Goal: Complete application form: Complete application form

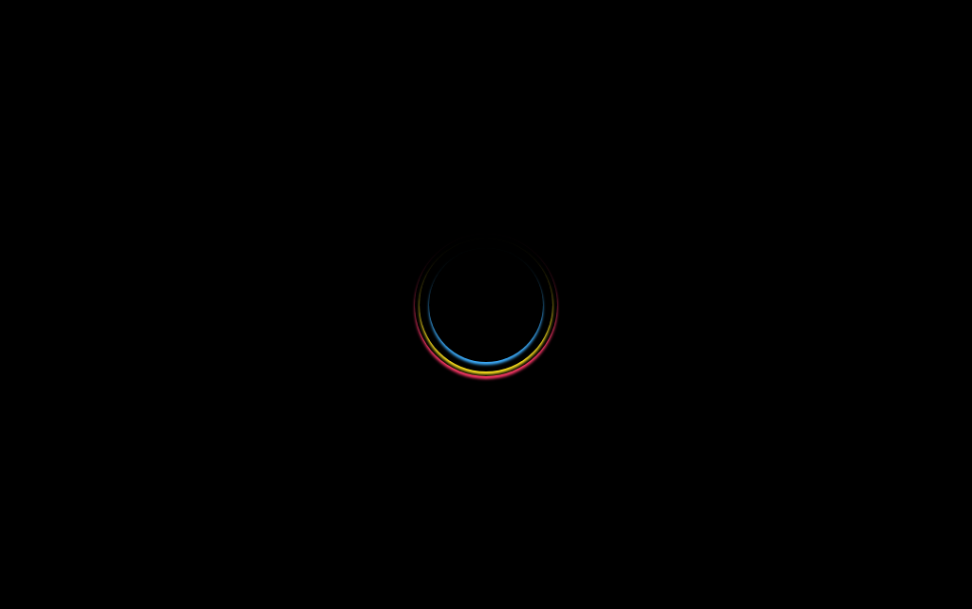
select select
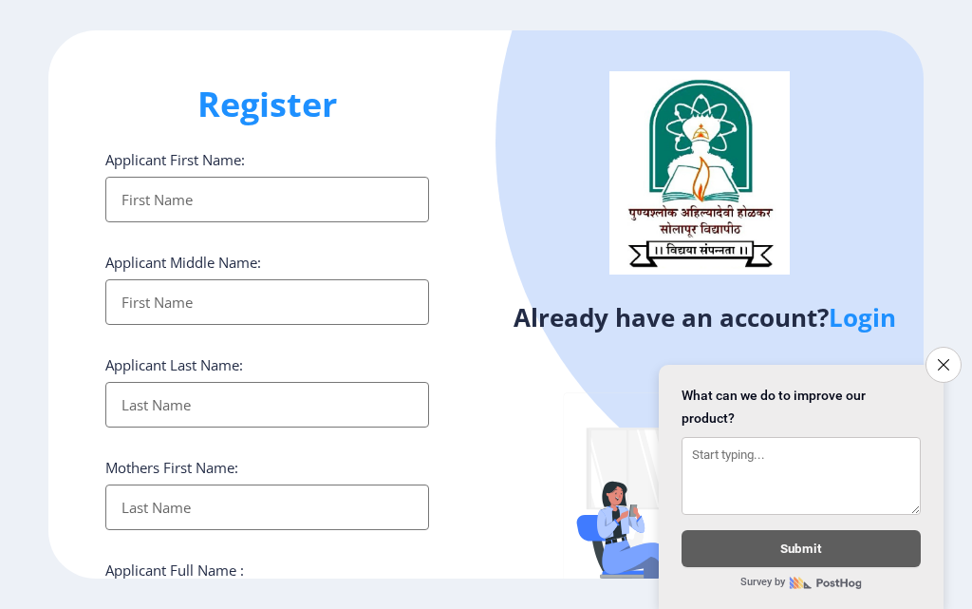
click at [165, 203] on input "Applicant First Name:" at bounding box center [267, 200] width 324 height 46
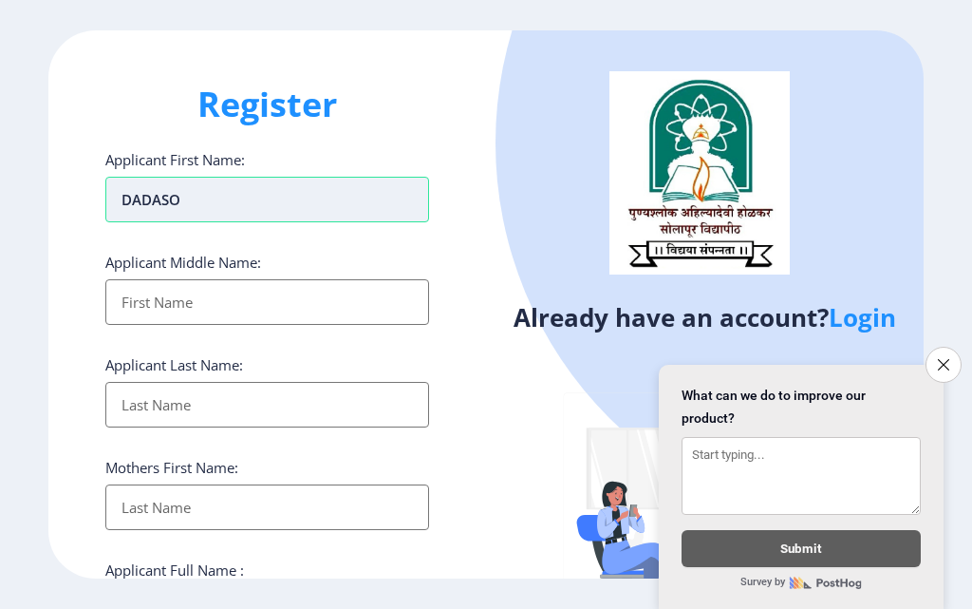
type input "DADASO"
type input "KERAPPA"
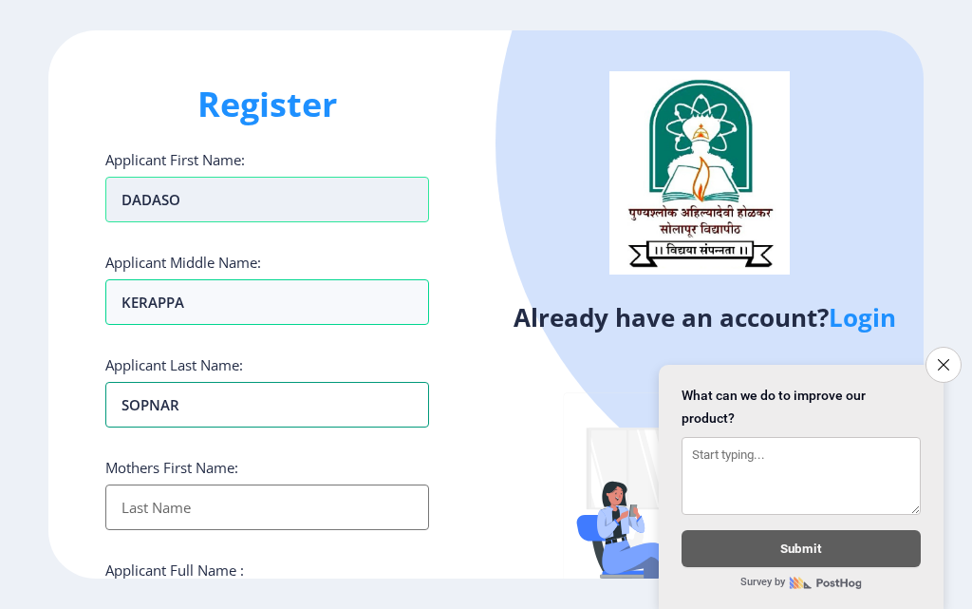
type input "SOPNAR"
type input "RUKMINI"
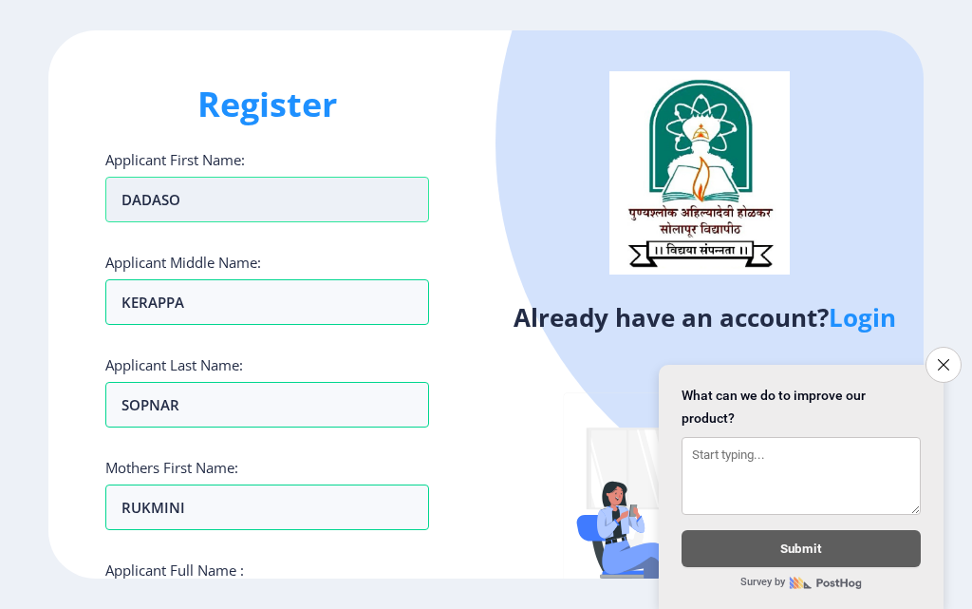
scroll to position [325, 0]
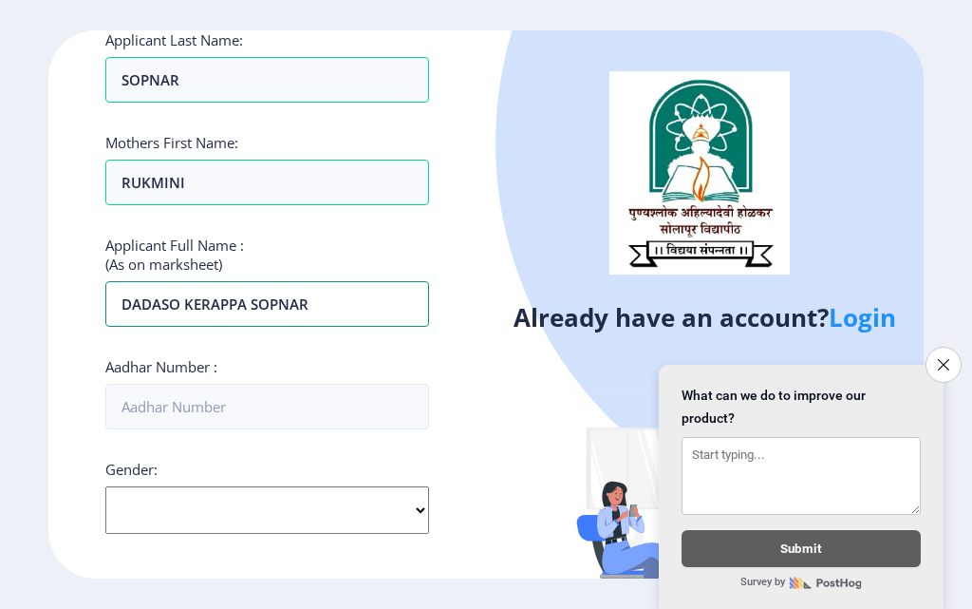
type input "DADASO KERAPPA SOPNAR"
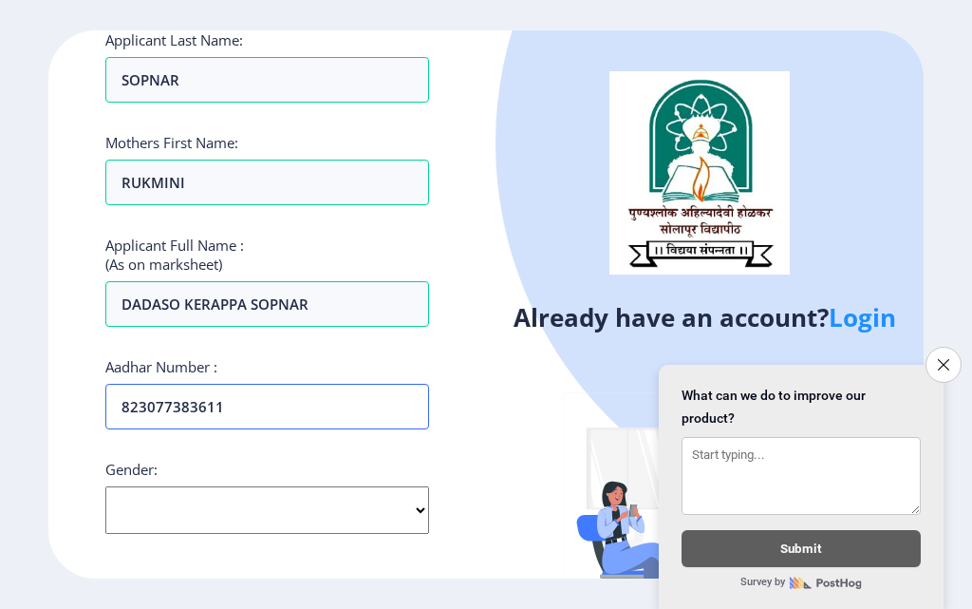
type input "823077383611"
click at [283, 502] on select "Select Gender [DEMOGRAPHIC_DATA] [DEMOGRAPHIC_DATA] Other" at bounding box center [267, 509] width 324 height 47
select select "[DEMOGRAPHIC_DATA]"
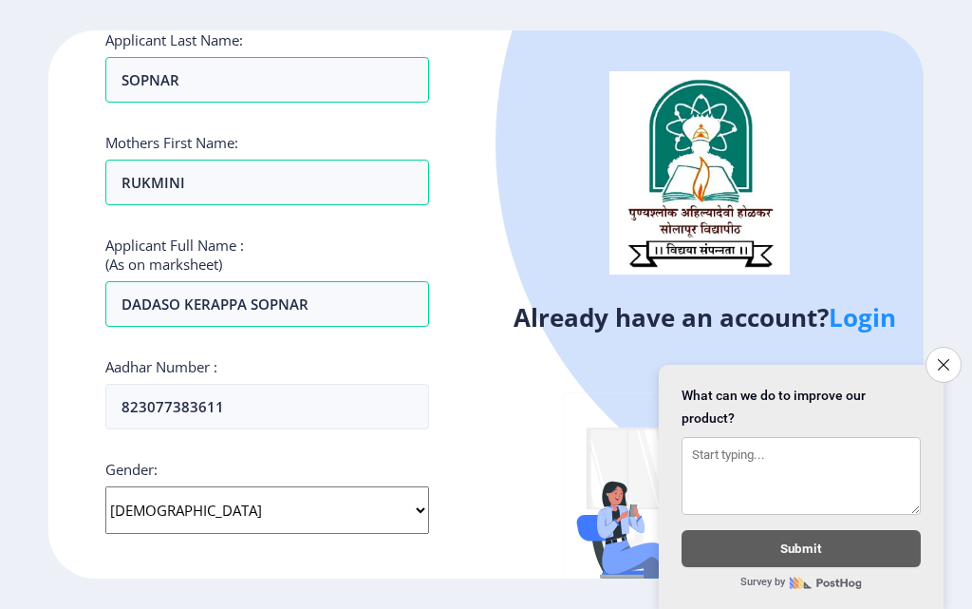
click at [105, 486] on select "Select Gender [DEMOGRAPHIC_DATA] [DEMOGRAPHIC_DATA] Other" at bounding box center [267, 509] width 324 height 47
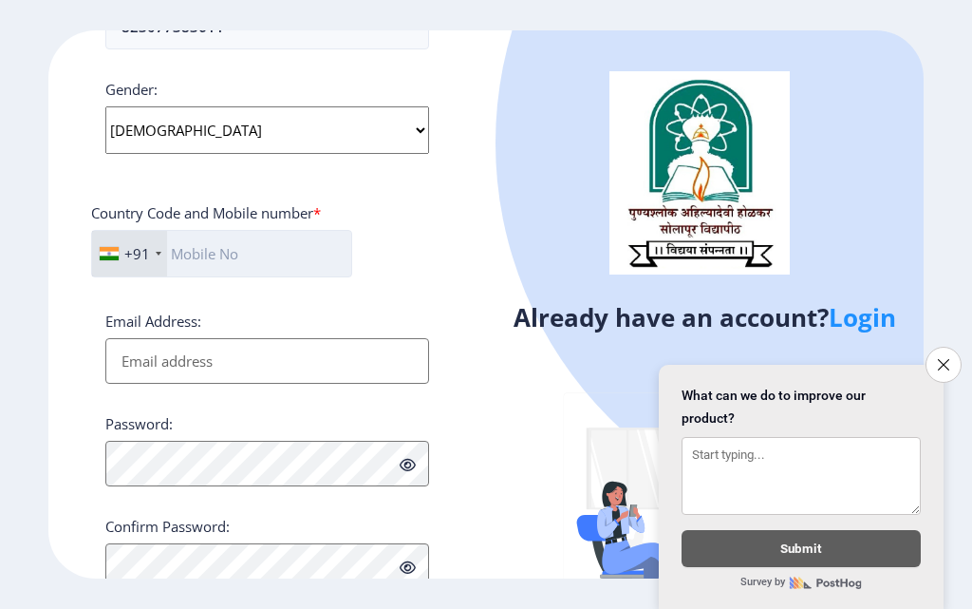
click at [208, 260] on input "text" at bounding box center [221, 253] width 261 height 47
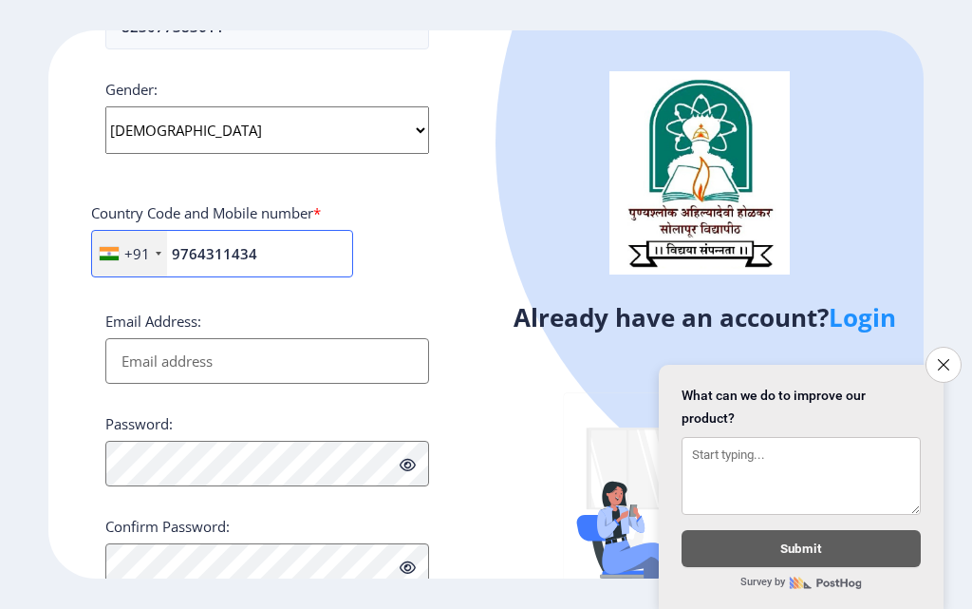
type input "9764311434"
click at [167, 354] on input "Email Address:" at bounding box center [267, 361] width 324 height 46
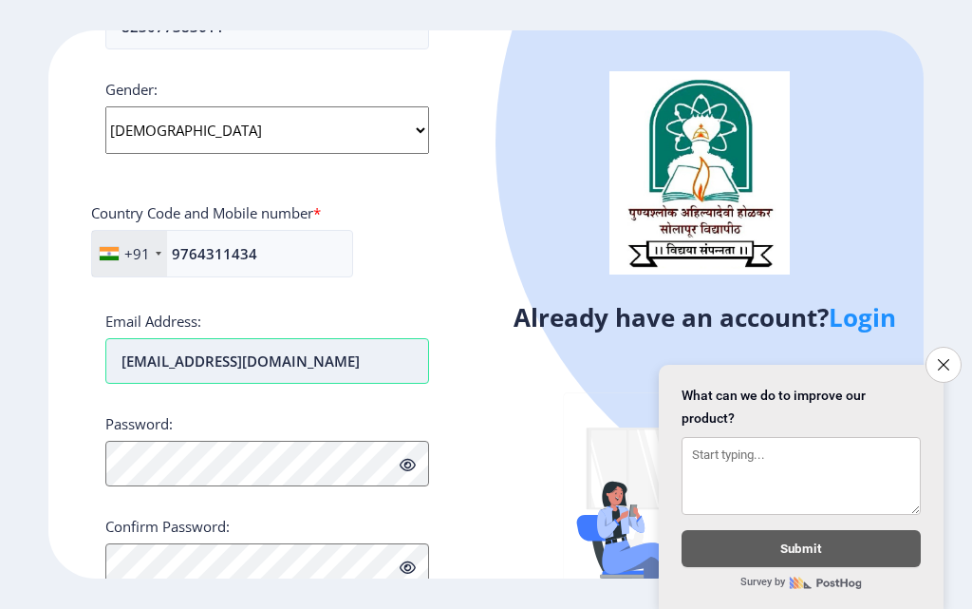
type input "[EMAIL_ADDRESS][DOMAIN_NAME]"
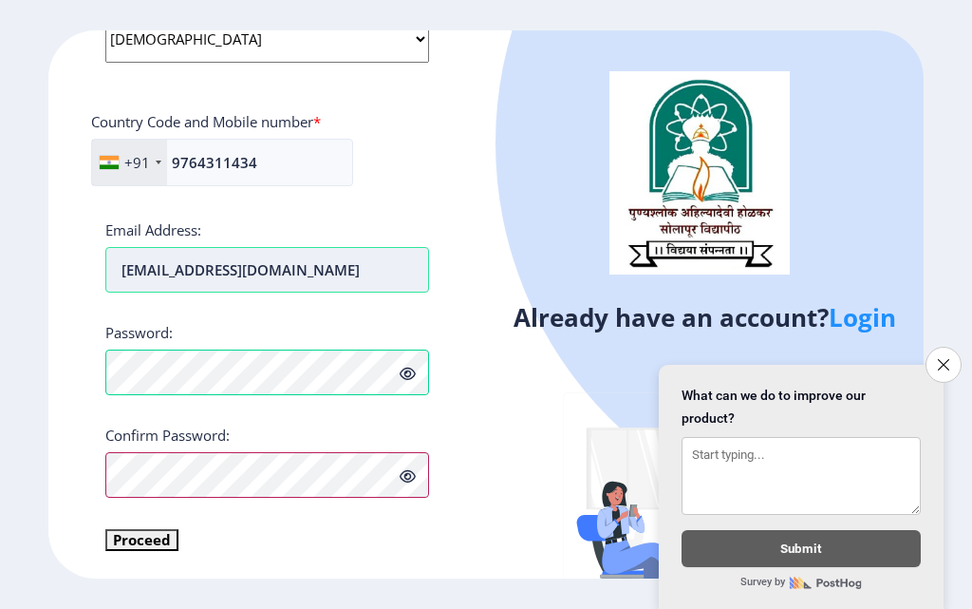
scroll to position [797, 0]
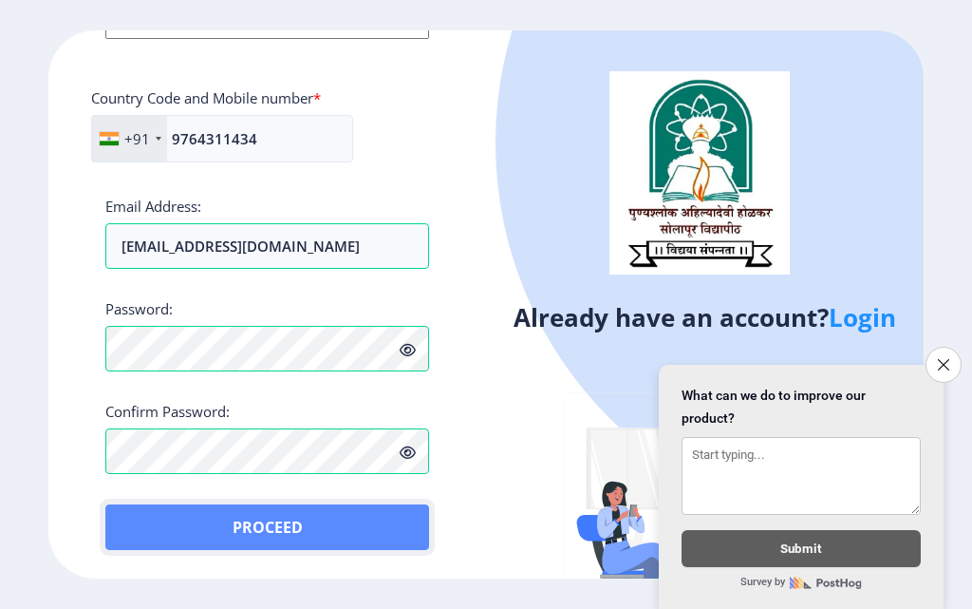
click at [269, 526] on button "Proceed" at bounding box center [267, 527] width 324 height 46
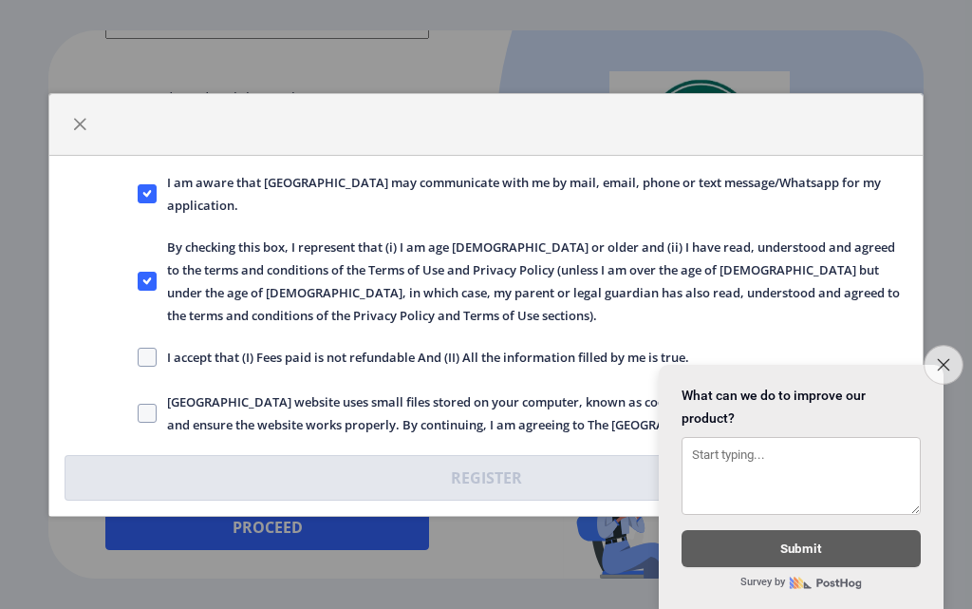
click at [939, 360] on icon "Close survey" at bounding box center [943, 364] width 12 height 12
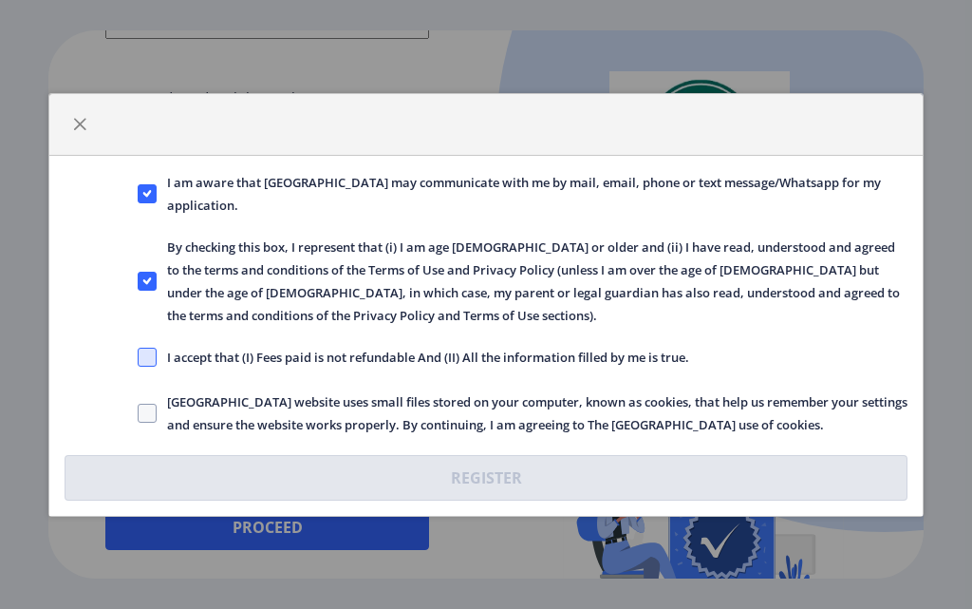
click at [144, 356] on span at bounding box center [147, 357] width 19 height 19
click at [139, 356] on input "I accept that (I) Fees paid is not refundable And (II) All the information fill…" at bounding box center [138, 356] width 1 height 1
checkbox input "true"
click at [150, 408] on span at bounding box center [147, 413] width 19 height 19
click at [139, 412] on input "[GEOGRAPHIC_DATA] website uses small files stored on your computer, known as co…" at bounding box center [138, 412] width 1 height 1
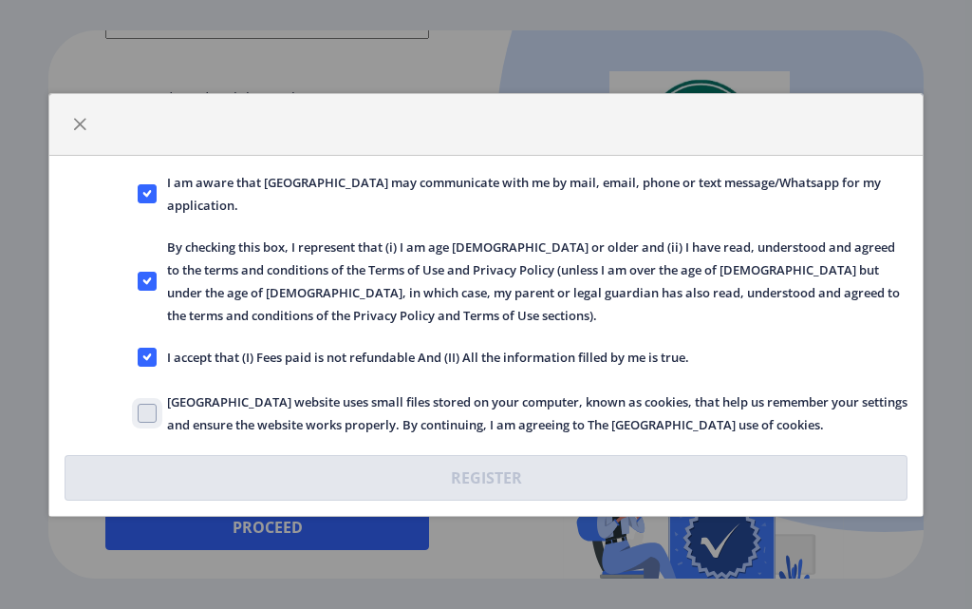
checkbox input "true"
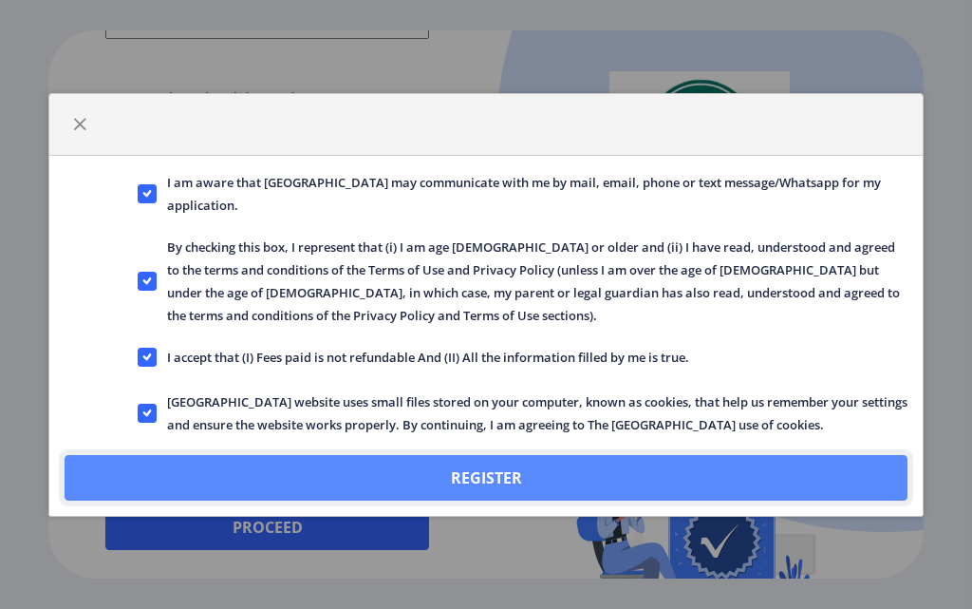
click at [480, 472] on button "Register" at bounding box center [486, 478] width 843 height 46
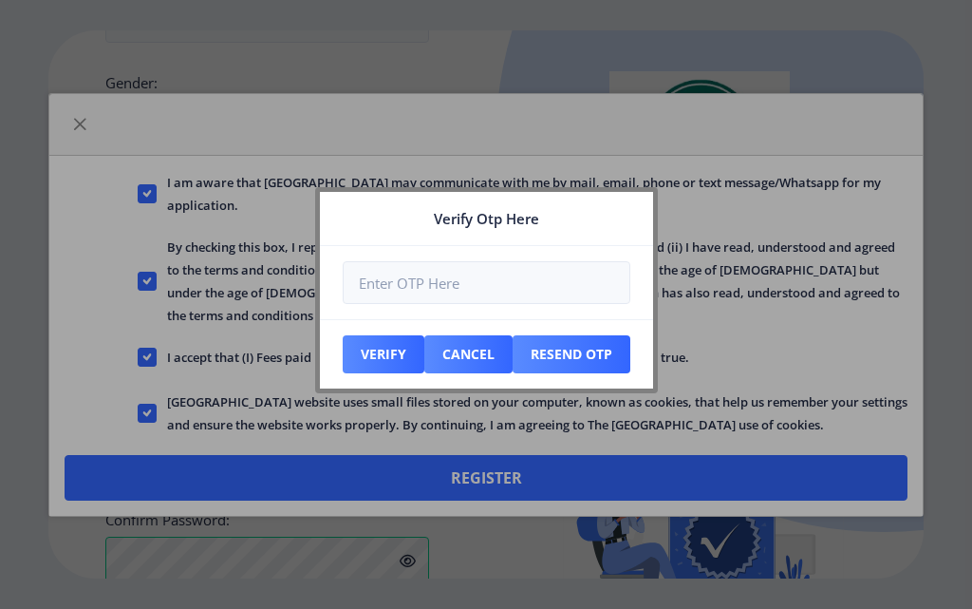
scroll to position [928, 0]
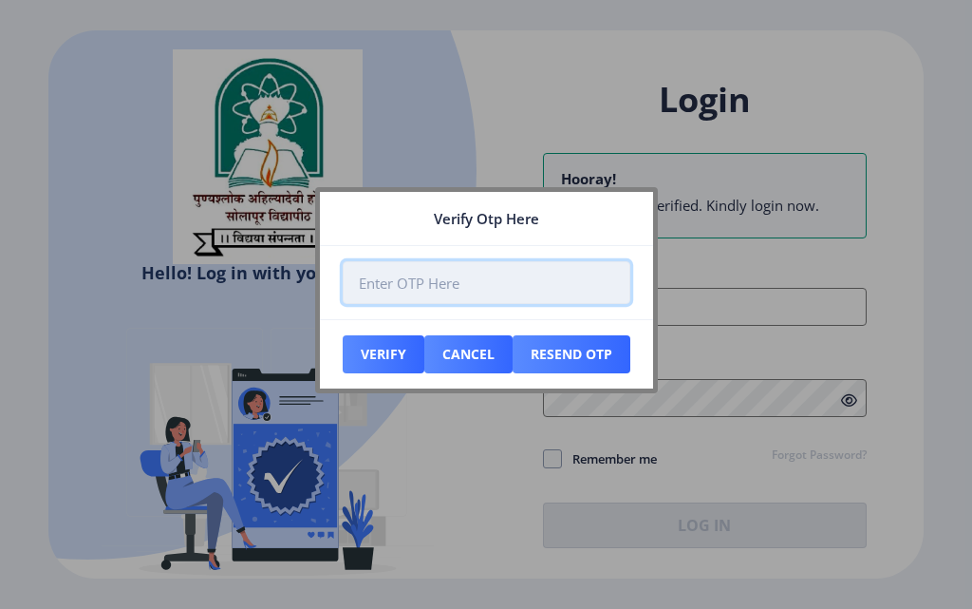
click at [482, 288] on input "number" at bounding box center [487, 282] width 288 height 43
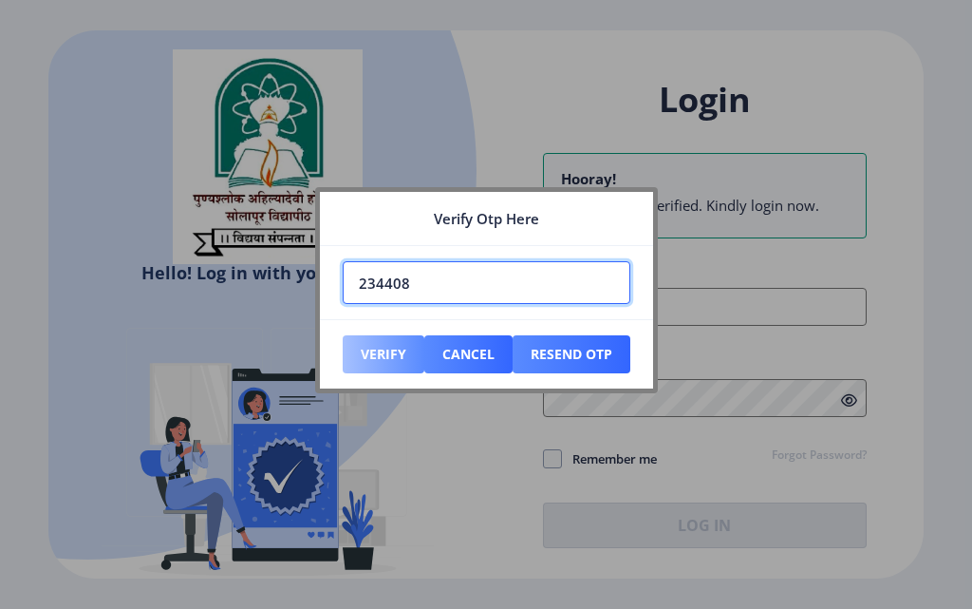
type input "234408"
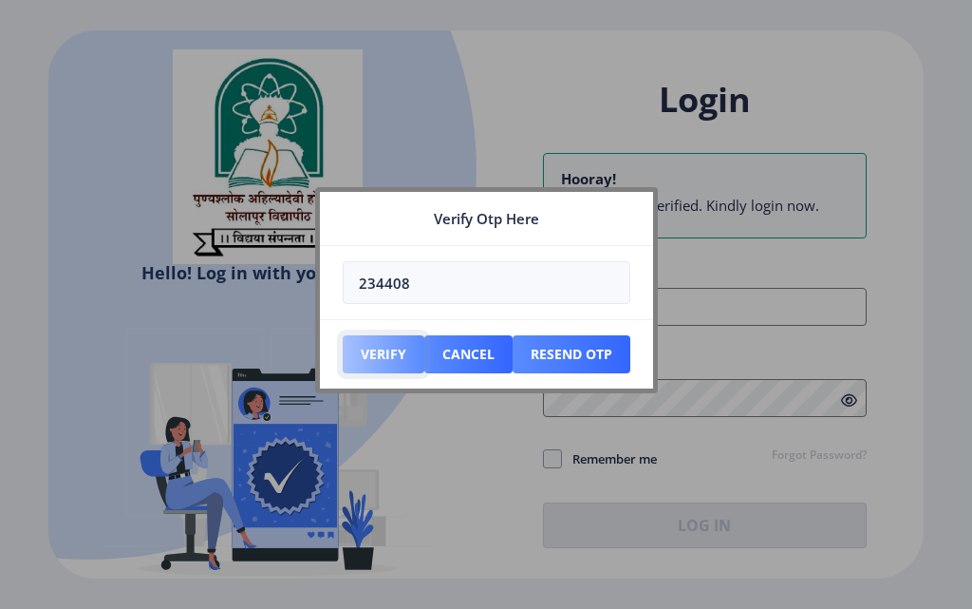
click at [389, 355] on button "Verify" at bounding box center [384, 354] width 82 height 38
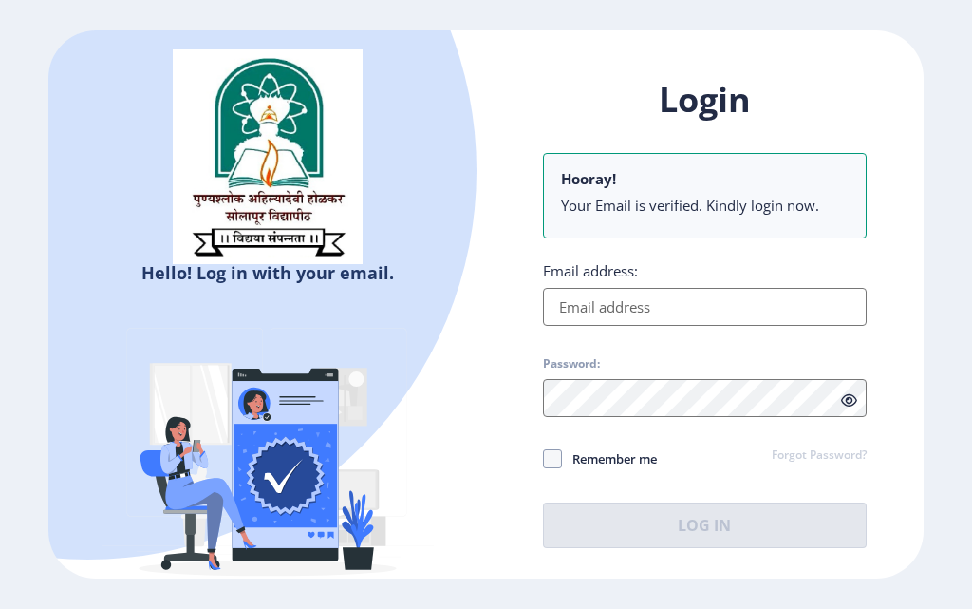
click at [566, 296] on input "Email address:" at bounding box center [705, 307] width 324 height 38
type input "[EMAIL_ADDRESS][DOMAIN_NAME]"
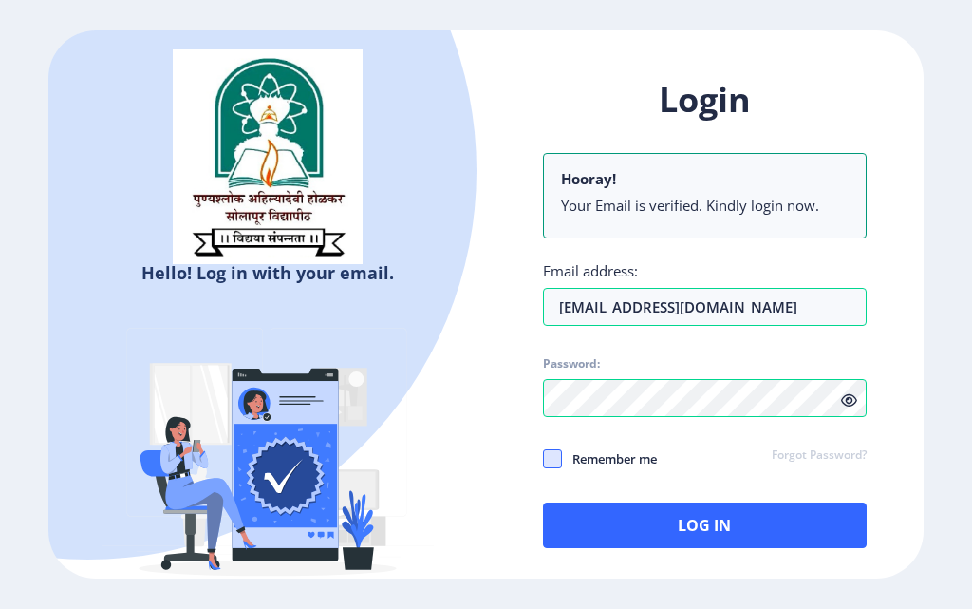
click at [556, 464] on span at bounding box center [552, 458] width 19 height 19
click at [544, 459] on input "Remember me" at bounding box center [543, 458] width 1 height 1
checkbox input "true"
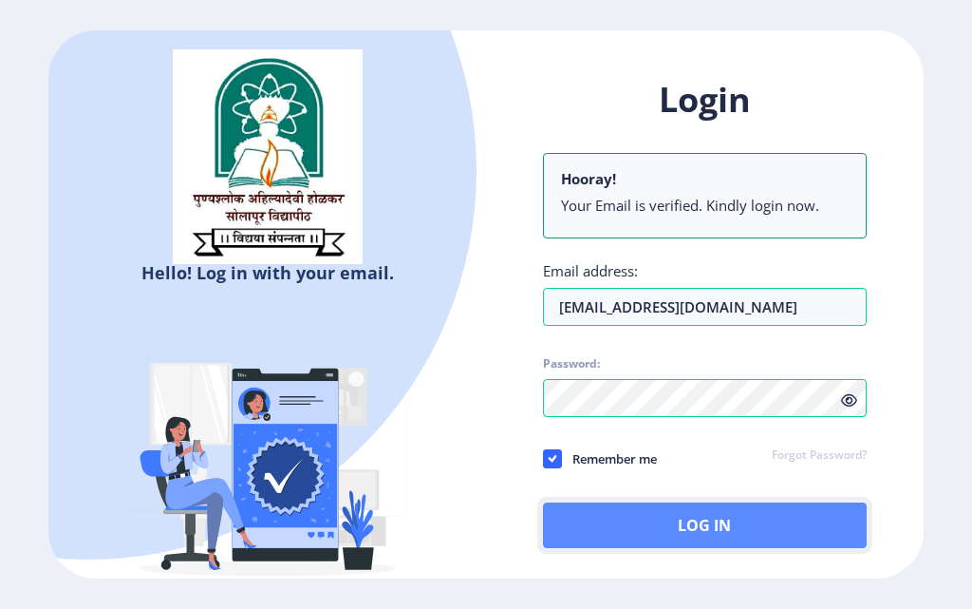
click at [698, 518] on button "Log In" at bounding box center [705, 525] width 324 height 46
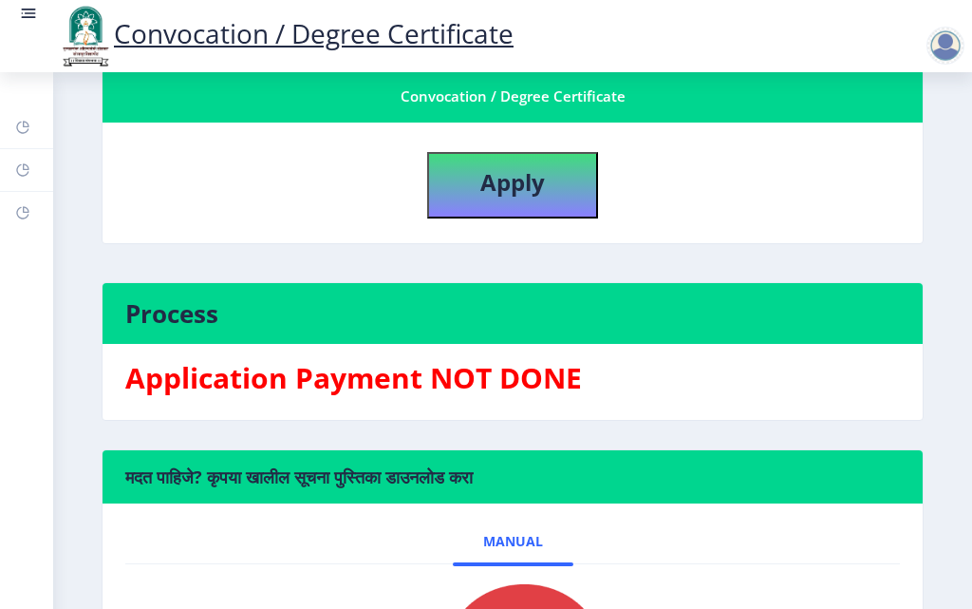
scroll to position [285, 0]
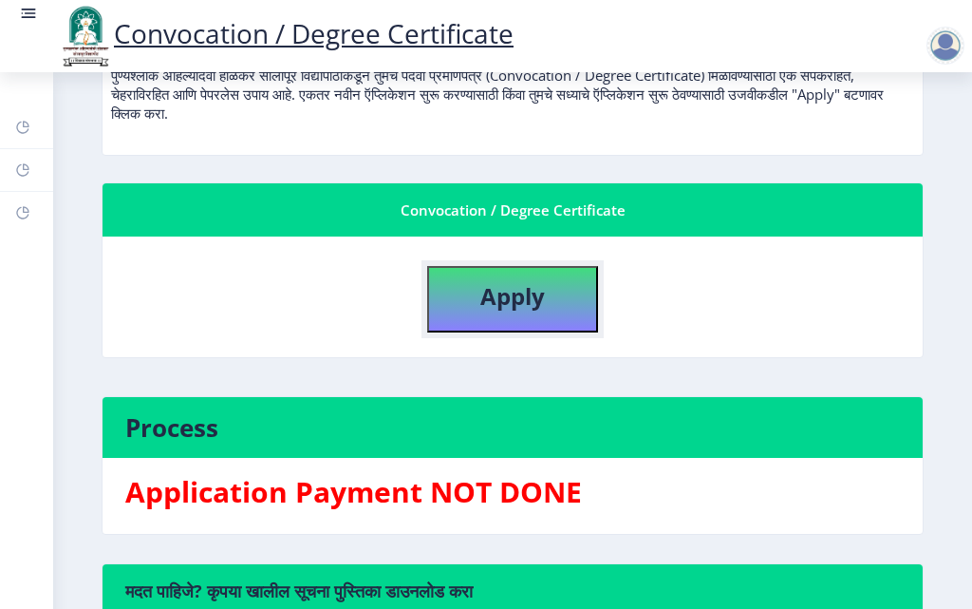
click at [514, 288] on b "Apply" at bounding box center [513, 295] width 65 height 31
select select
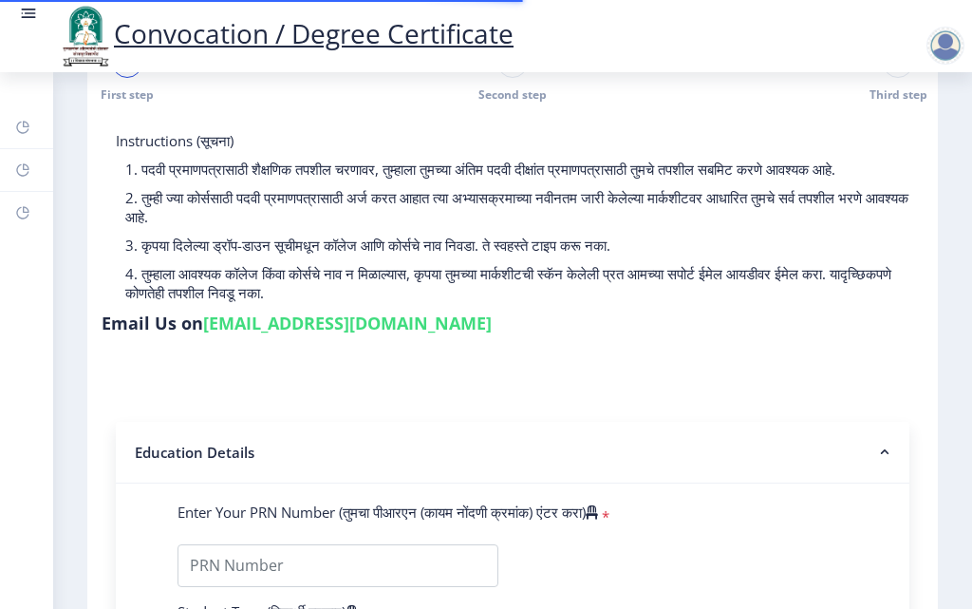
scroll to position [285, 0]
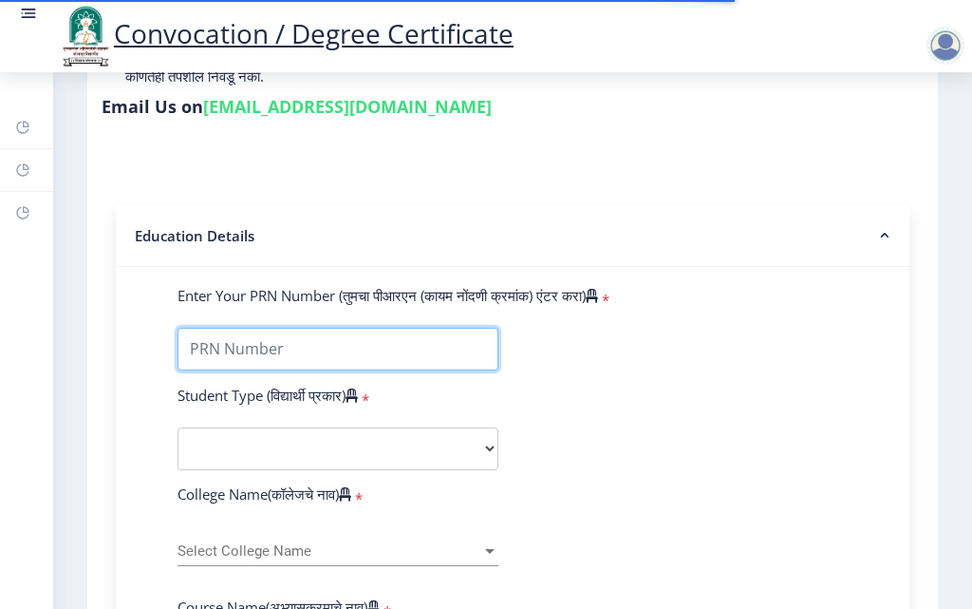
click at [232, 361] on input "Enter Your PRN Number (तुमचा पीआरएन (कायम नोंदणी क्रमांक) एंटर करा)" at bounding box center [338, 349] width 321 height 43
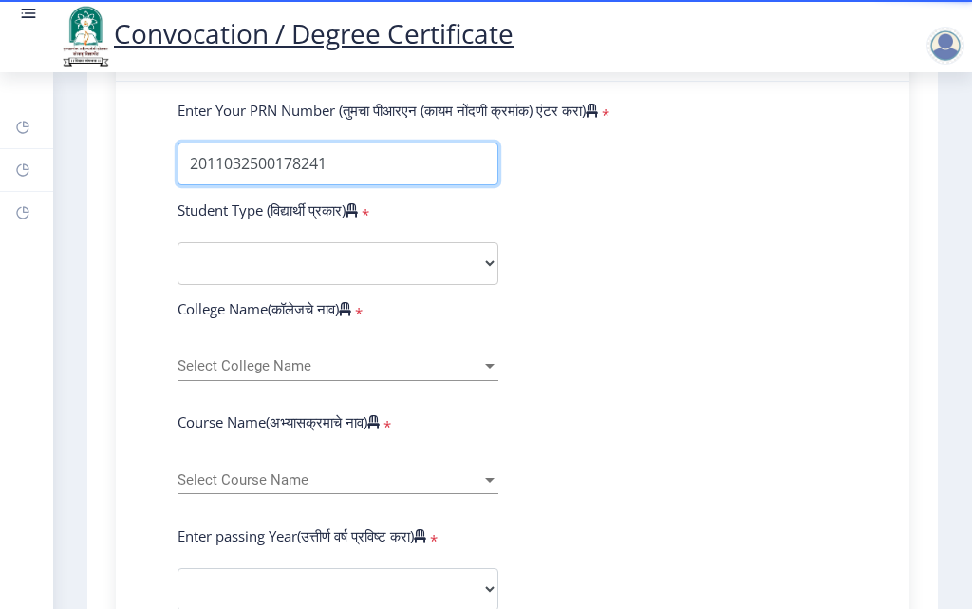
scroll to position [475, 0]
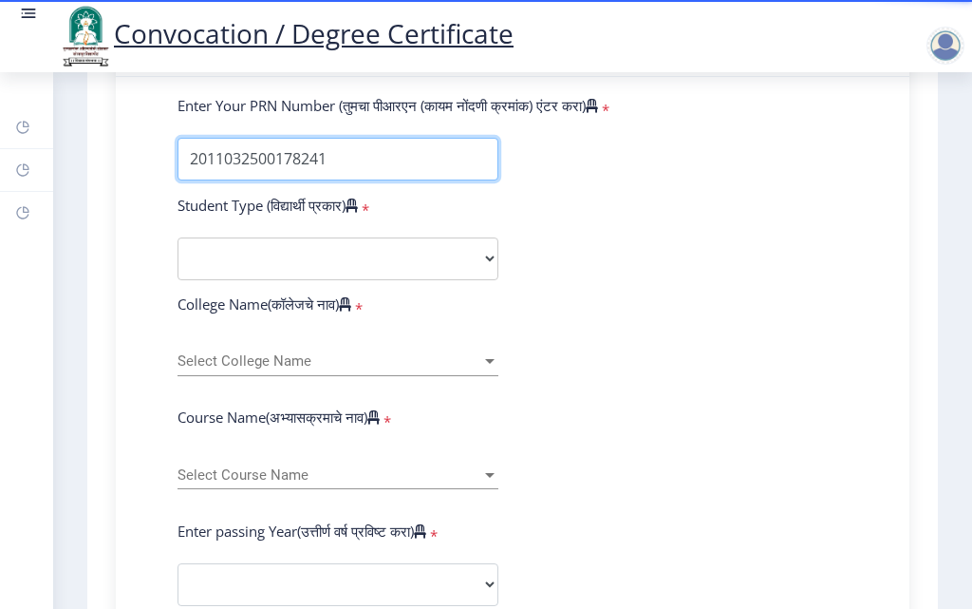
type input "2011032500178241"
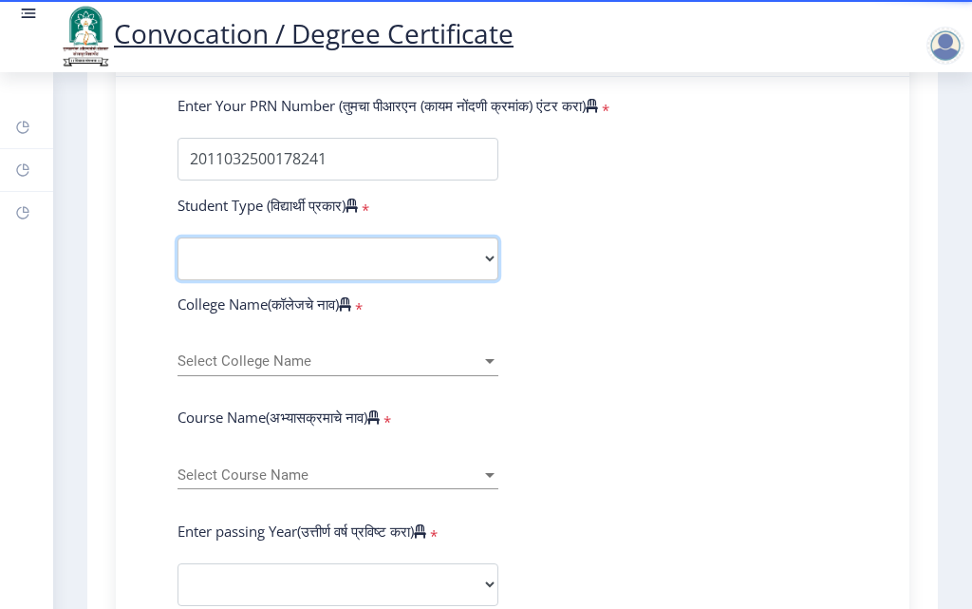
click at [470, 274] on select "Select Student Type Regular External" at bounding box center [338, 258] width 321 height 43
select select "Regular"
click at [178, 255] on select "Select Student Type Regular External" at bounding box center [338, 258] width 321 height 43
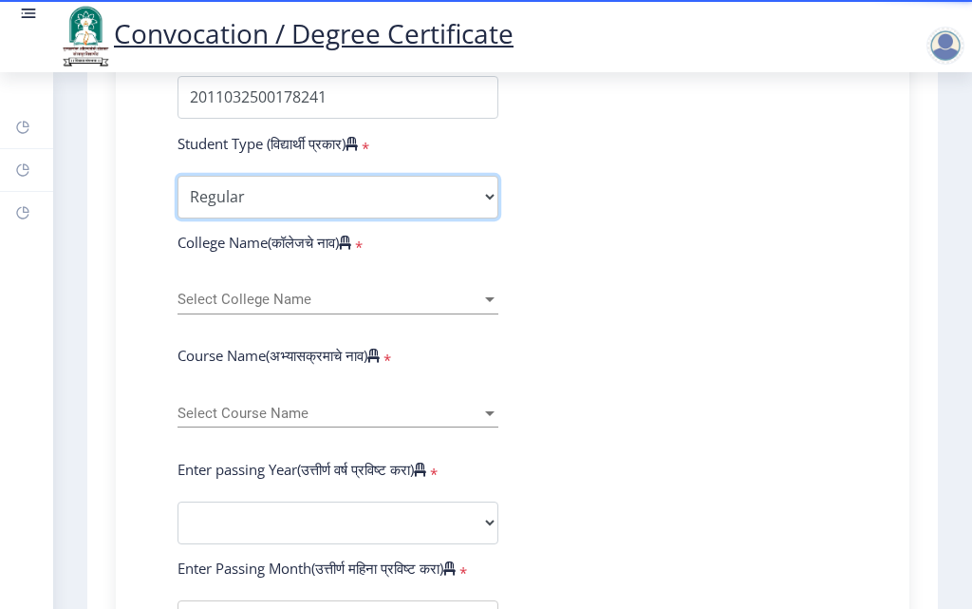
scroll to position [570, 0]
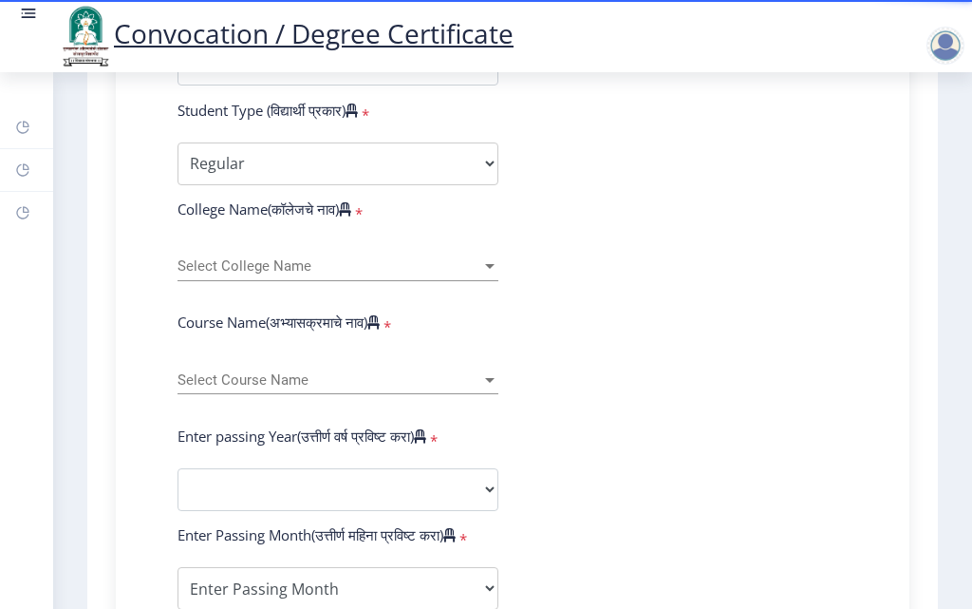
click at [424, 274] on span "Select College Name" at bounding box center [330, 266] width 304 height 16
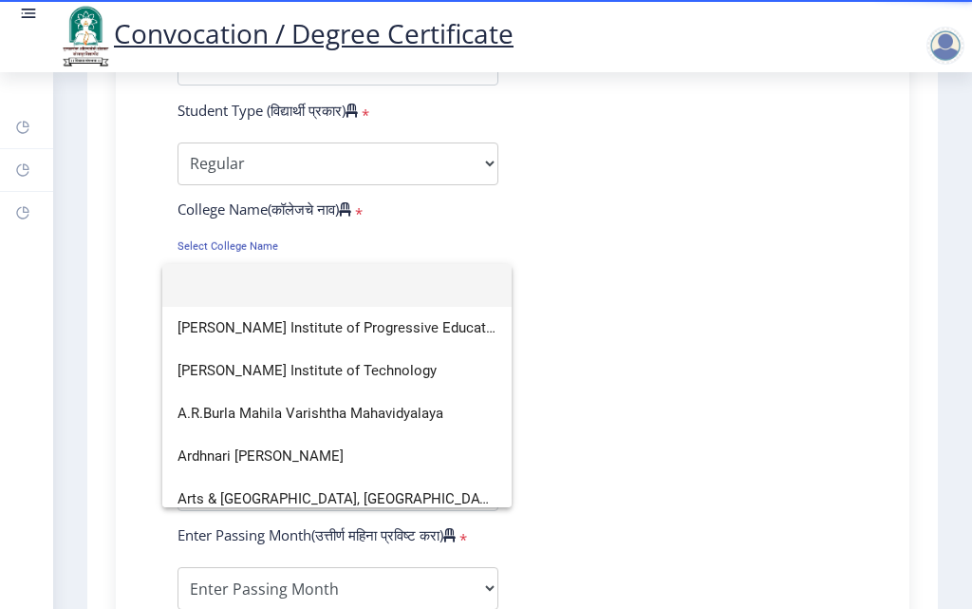
scroll to position [2492, 0]
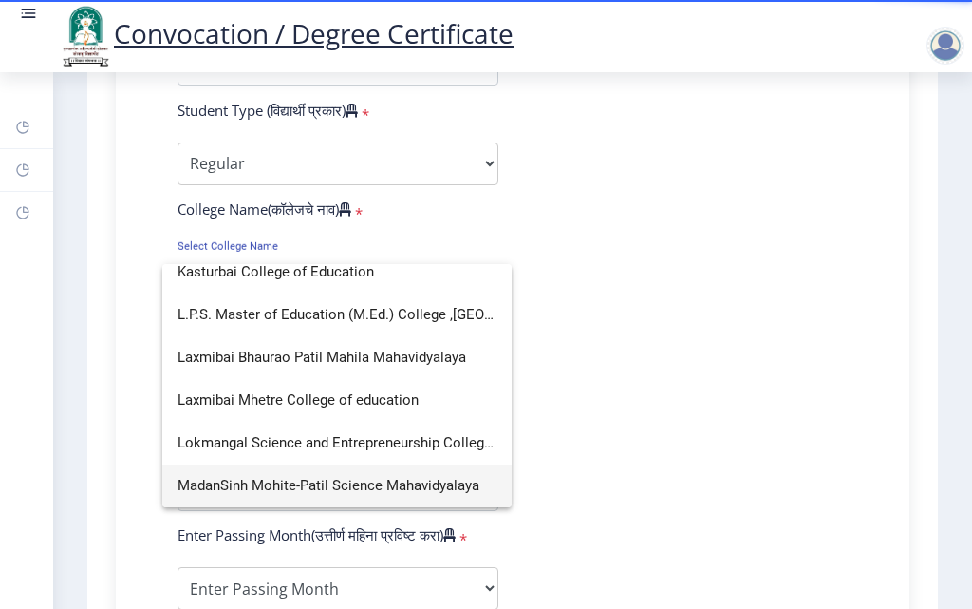
click at [340, 493] on span "MadanSinh Mohite-Patil Science Mahavidyalaya" at bounding box center [337, 485] width 319 height 43
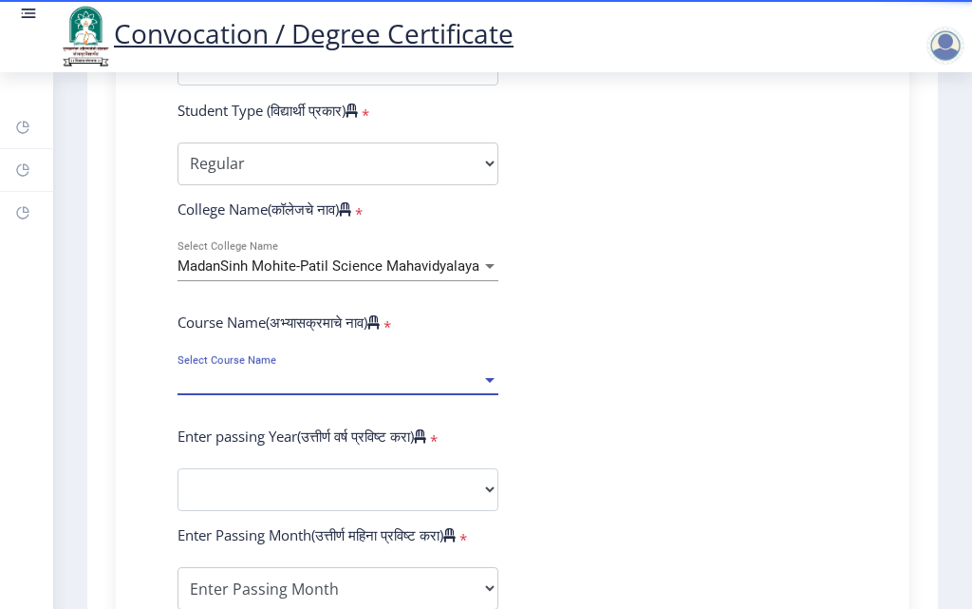
click at [343, 388] on span "Select Course Name" at bounding box center [330, 380] width 304 height 16
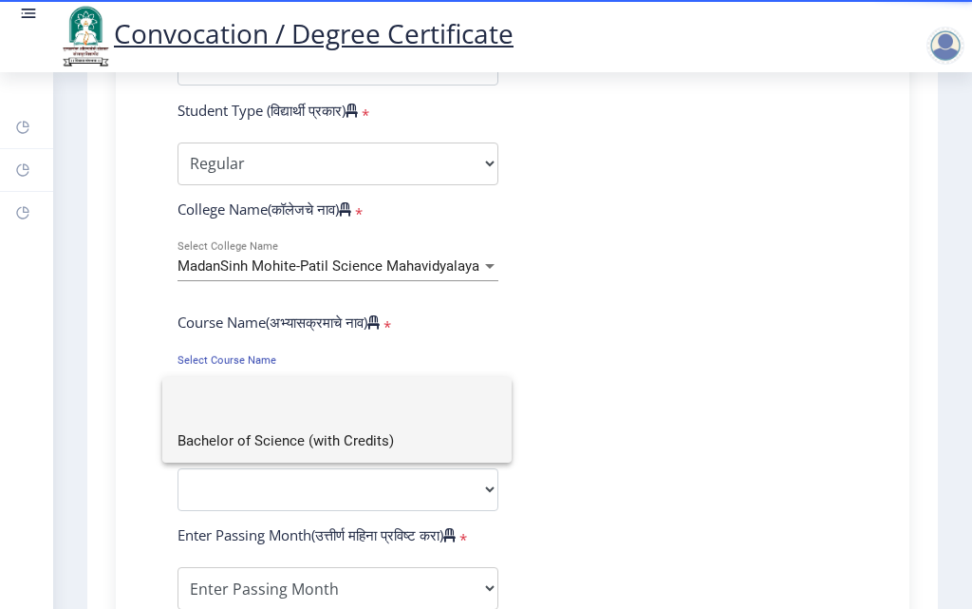
click at [329, 447] on span "Bachelor of Science (with Credits)" at bounding box center [337, 441] width 319 height 43
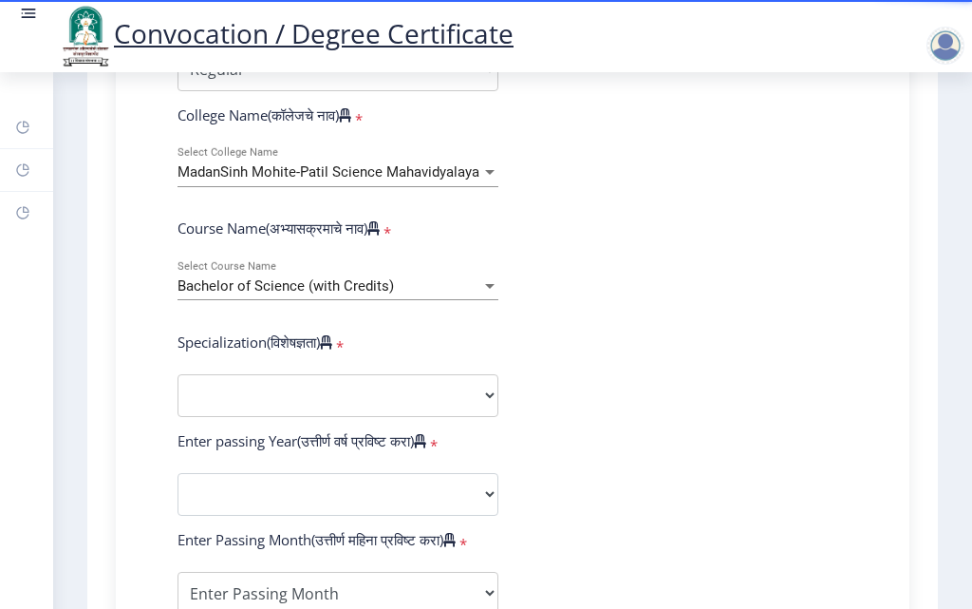
scroll to position [665, 0]
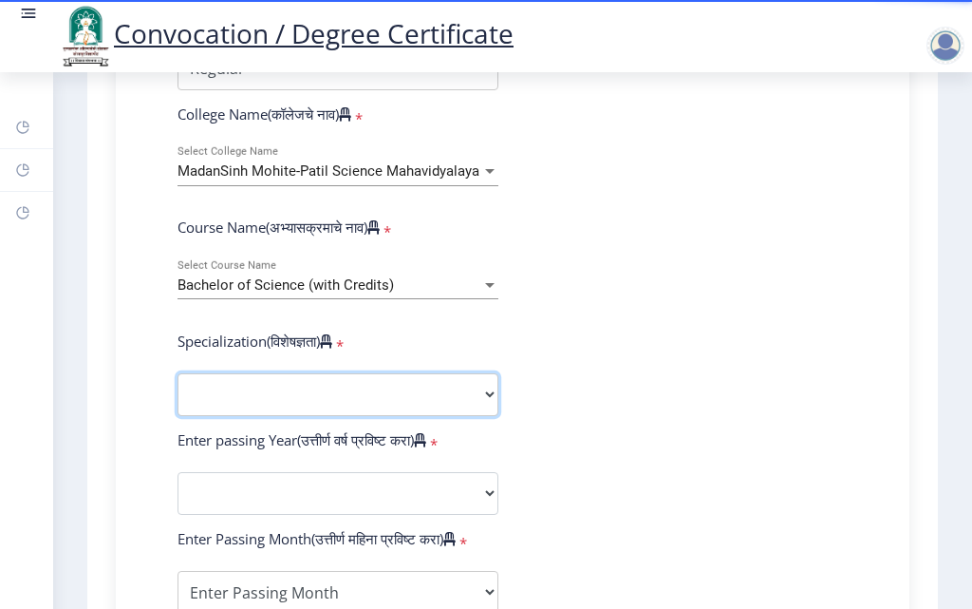
click at [457, 415] on select "Specialization Botany Chemistry Computer Science Electronics Geology Mathematic…" at bounding box center [338, 394] width 321 height 43
select select "Mathematics"
click at [178, 391] on select "Specialization Botany Chemistry Computer Science Electronics Geology Mathematic…" at bounding box center [338, 394] width 321 height 43
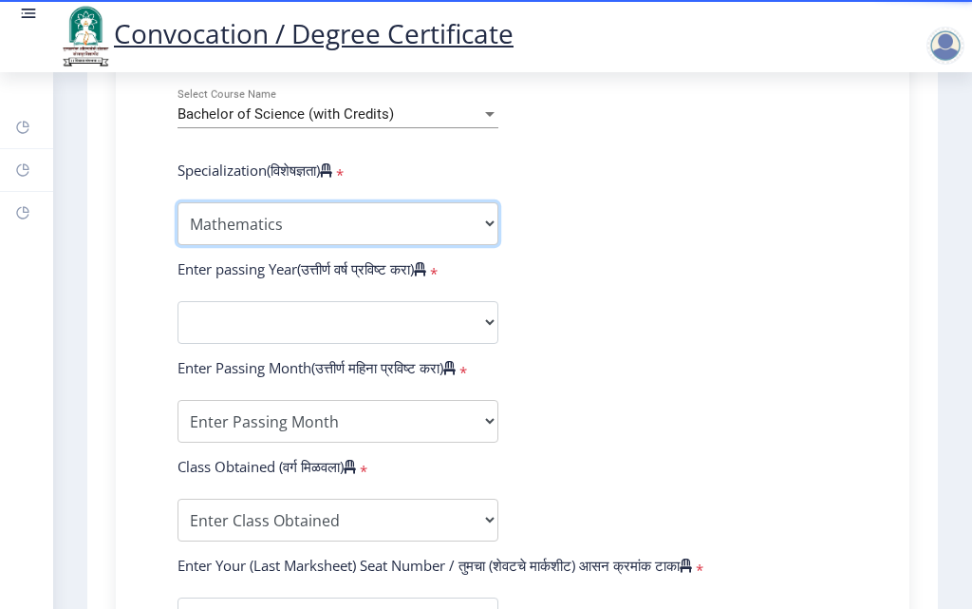
scroll to position [855, 0]
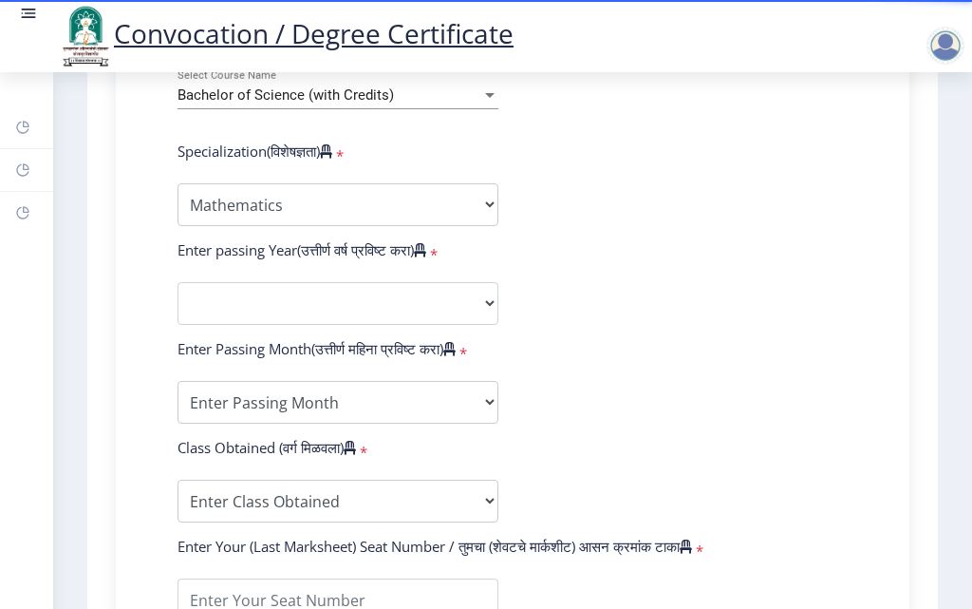
click at [333, 298] on form "Enter Your PRN Number (तुमचा पीआरएन (कायम नोंदणी क्रमांक) एंटर करा) * Student T…" at bounding box center [512, 268] width 699 height 1105
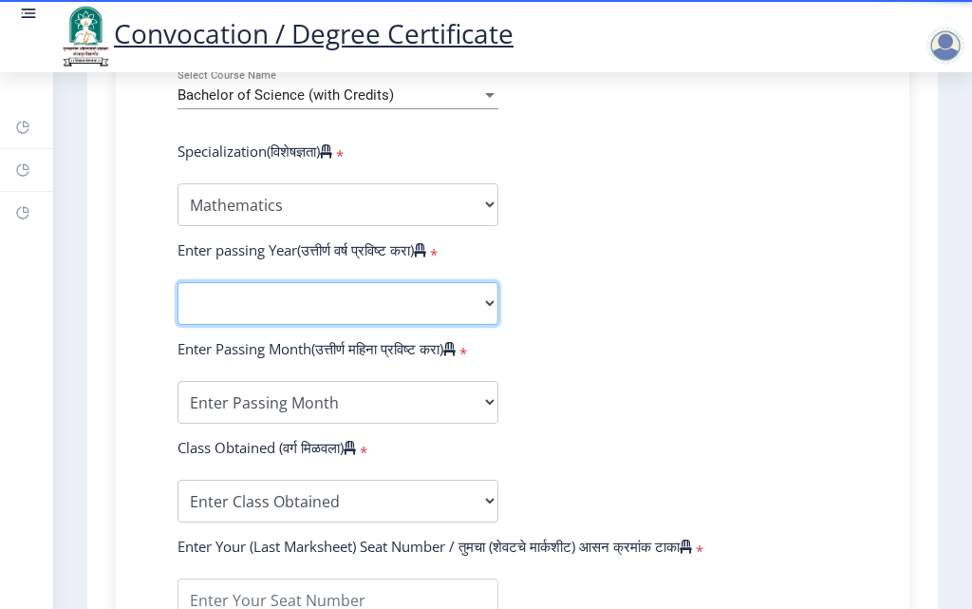
click at [331, 317] on select "2025 2024 2023 2022 2021 2020 2019 2018 2017 2016 2015 2014 2013 2012 2011 2010…" at bounding box center [338, 303] width 321 height 43
select select "2014"
click at [178, 300] on select "2025 2024 2023 2022 2021 2020 2019 2018 2017 2016 2015 2014 2013 2012 2011 2010…" at bounding box center [338, 303] width 321 height 43
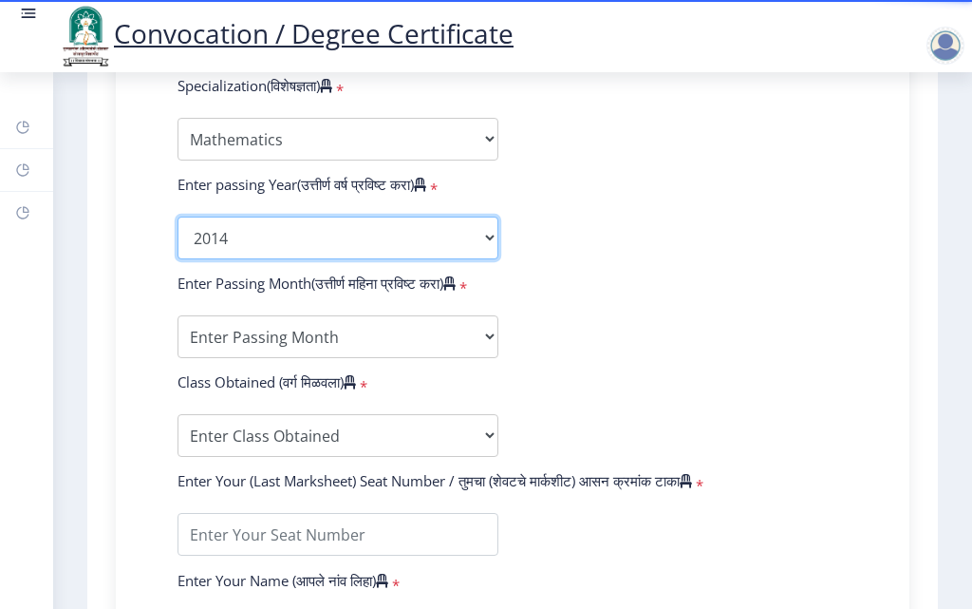
scroll to position [950, 0]
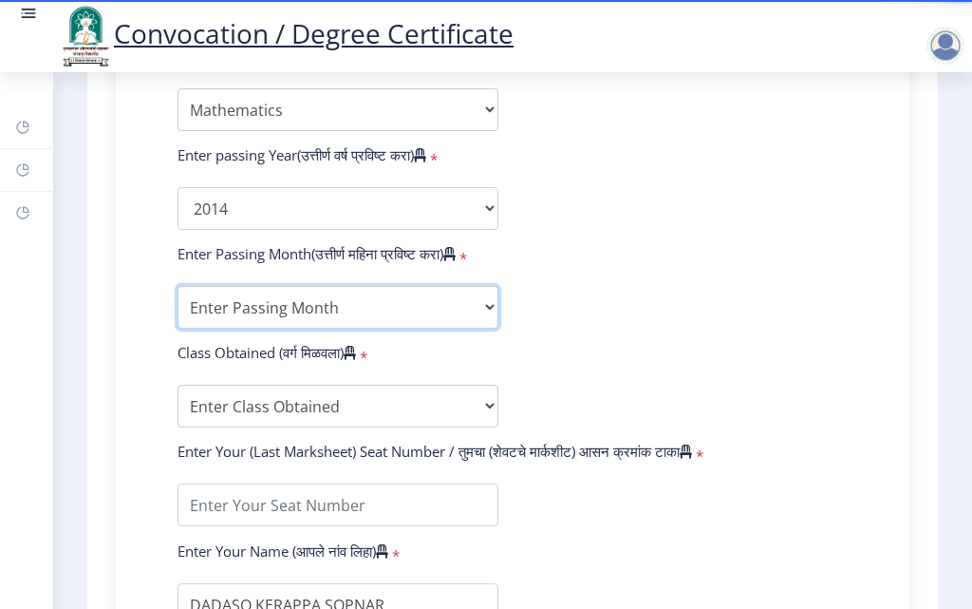
click at [318, 317] on select "Enter Passing Month March April May October November December" at bounding box center [338, 307] width 321 height 43
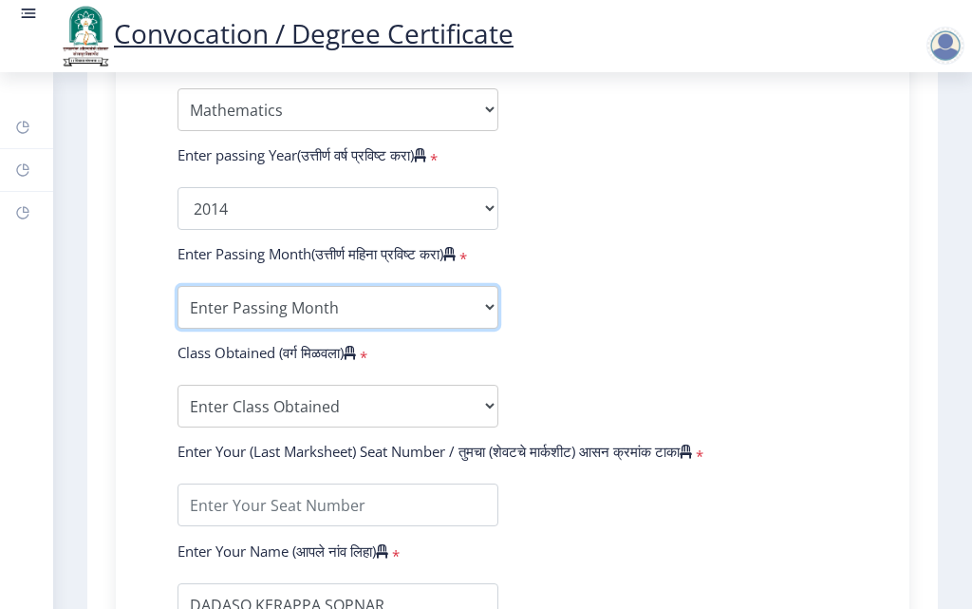
select select "May"
click at [178, 304] on select "Enter Passing Month March April May October November December" at bounding box center [338, 307] width 321 height 43
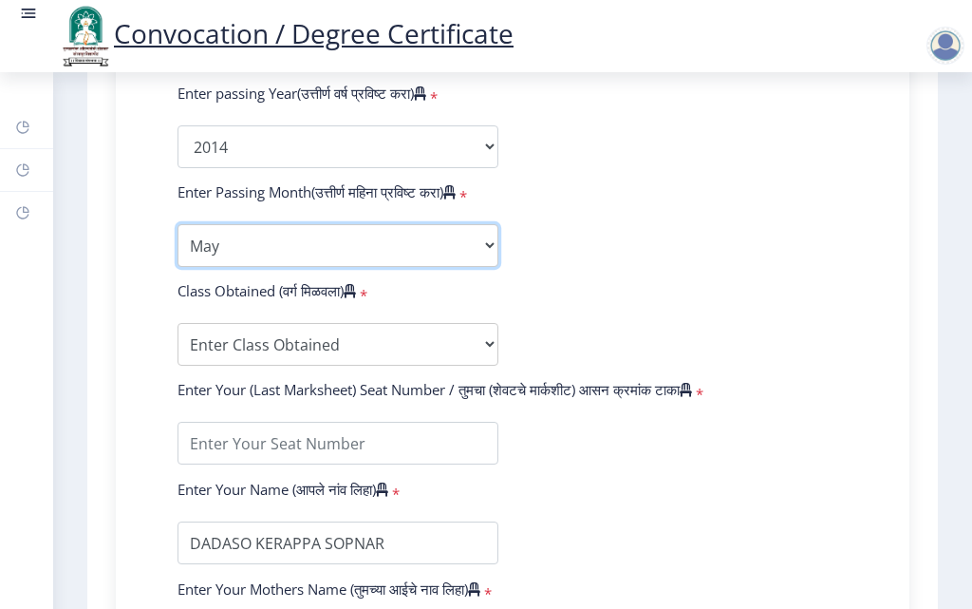
scroll to position [1045, 0]
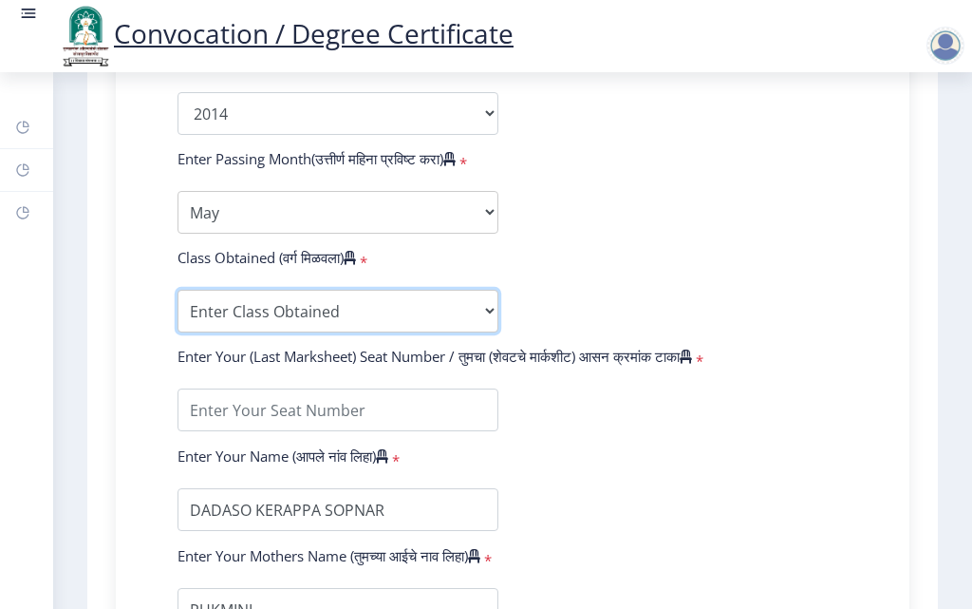
click at [290, 332] on select "Enter Class Obtained FIRST CLASS WITH DISTINCTION FIRST CLASS HIGHER SECOND CLA…" at bounding box center [338, 311] width 321 height 43
select select "Grade B"
click at [178, 308] on select "Enter Class Obtained FIRST CLASS WITH DISTINCTION FIRST CLASS HIGHER SECOND CLA…" at bounding box center [338, 311] width 321 height 43
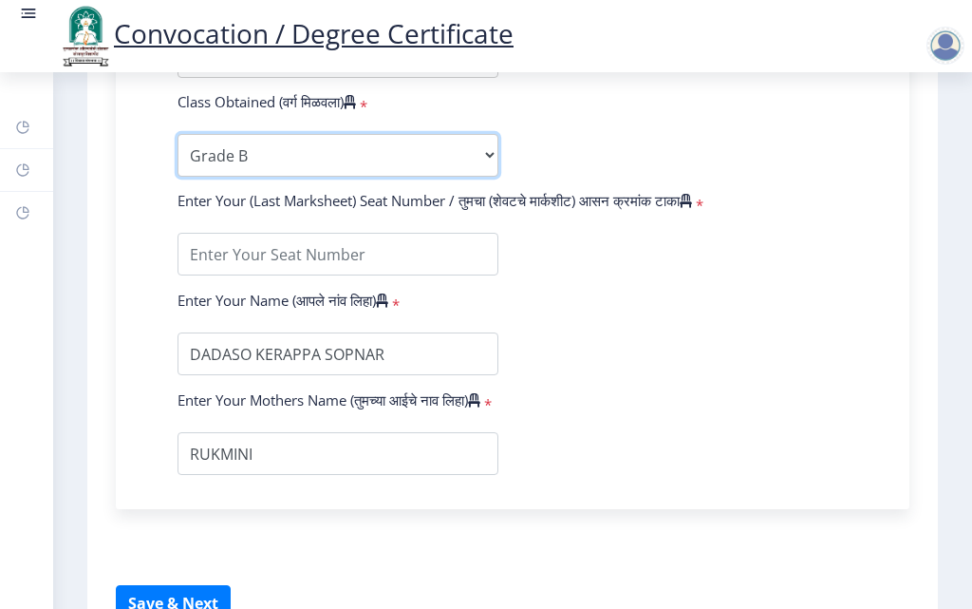
scroll to position [1235, 0]
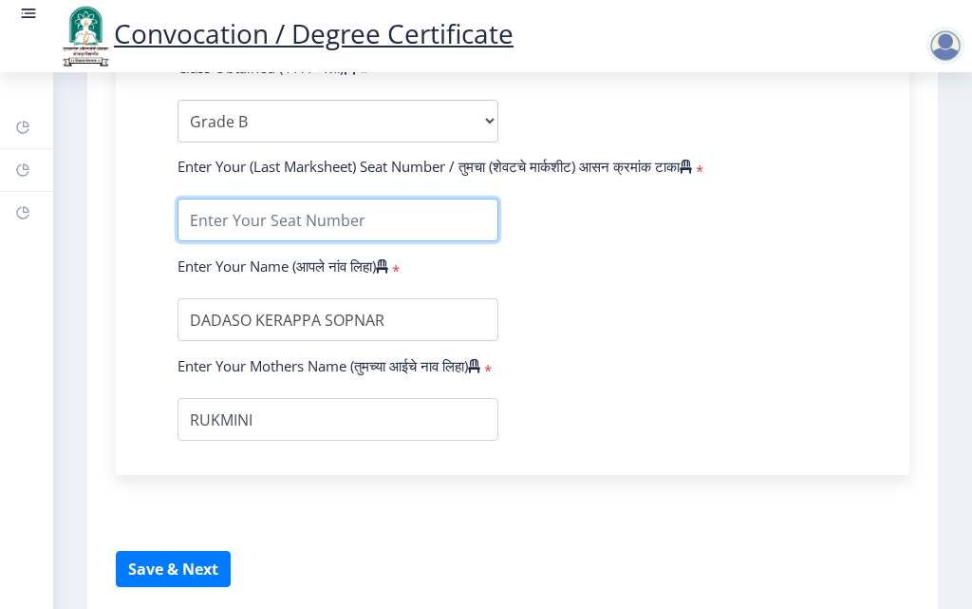
click at [305, 241] on input "textarea" at bounding box center [338, 219] width 321 height 43
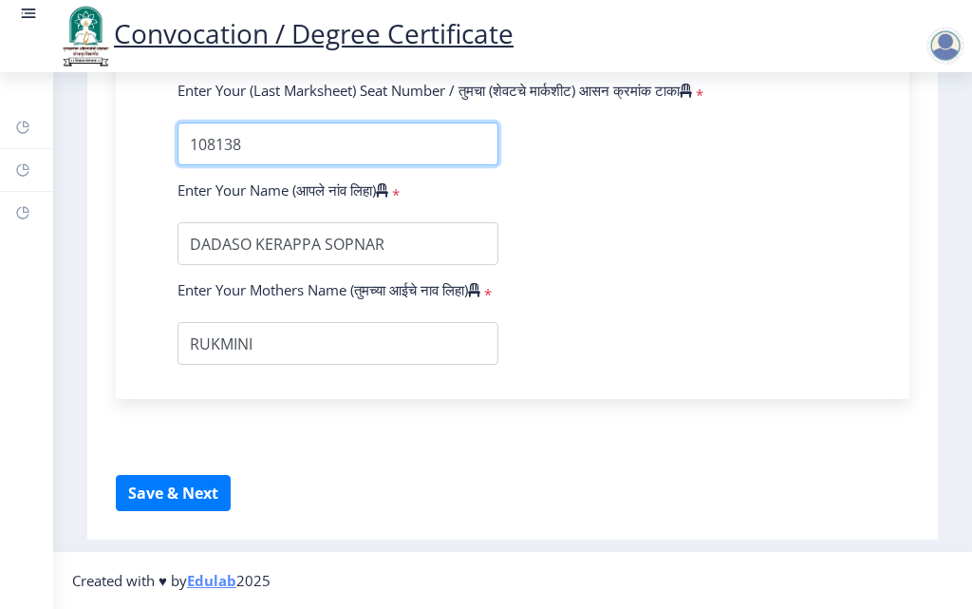
scroll to position [1348, 0]
type input "108138"
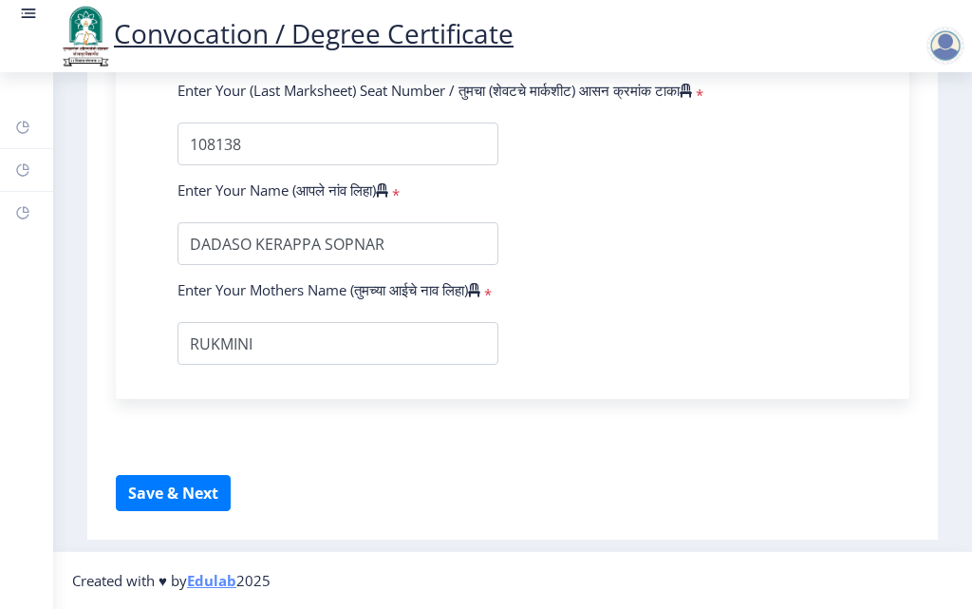
click at [192, 493] on button "Save & Next" at bounding box center [173, 493] width 115 height 36
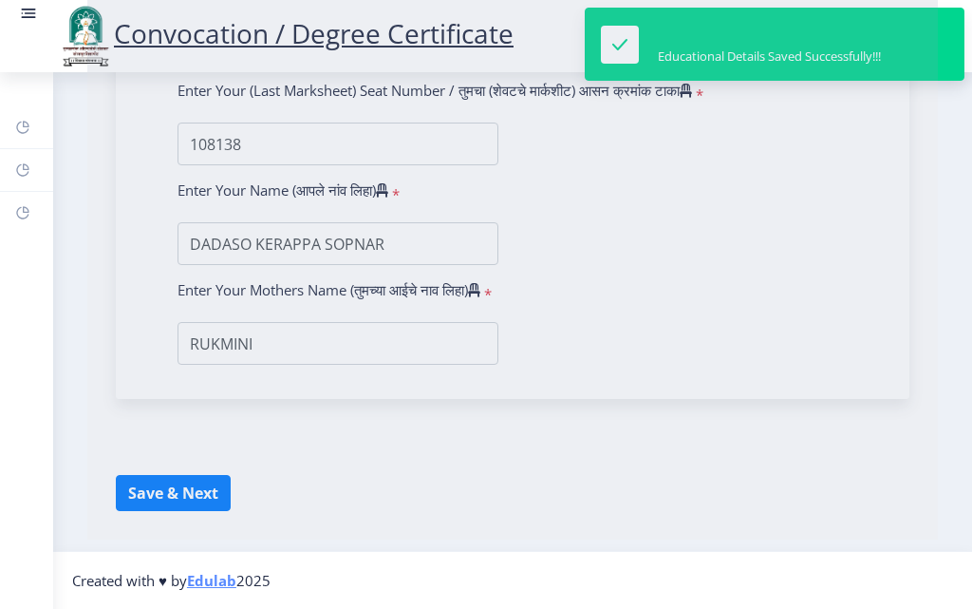
select select
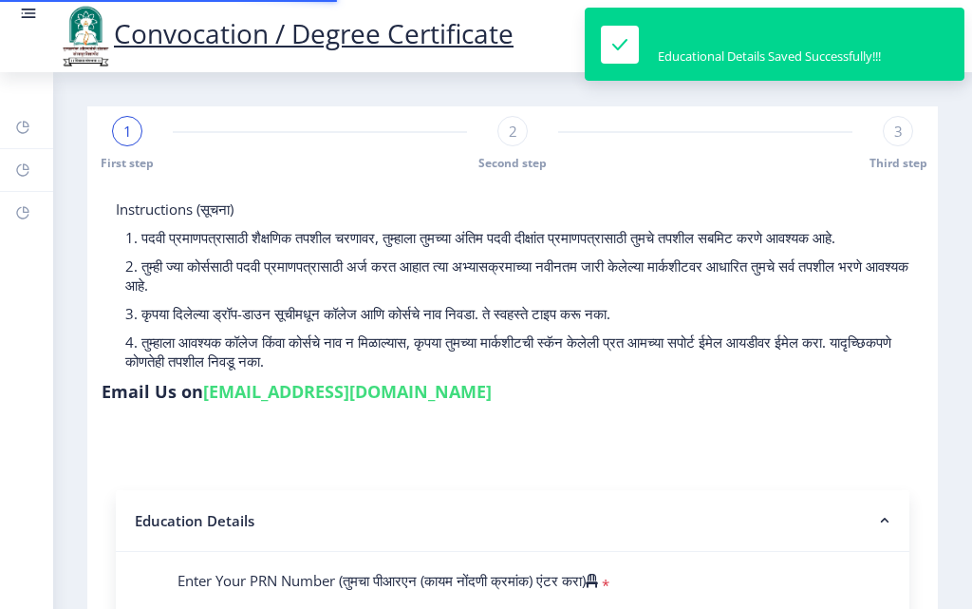
type input "2011032500178241"
select select "Regular"
select select "2014"
select select "May"
select select "Grade B"
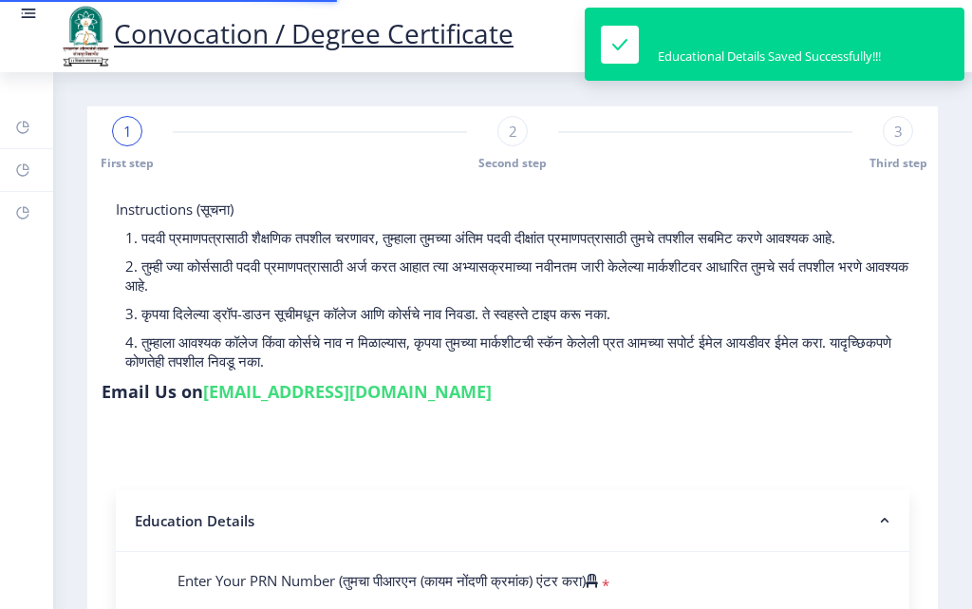
type input "108138"
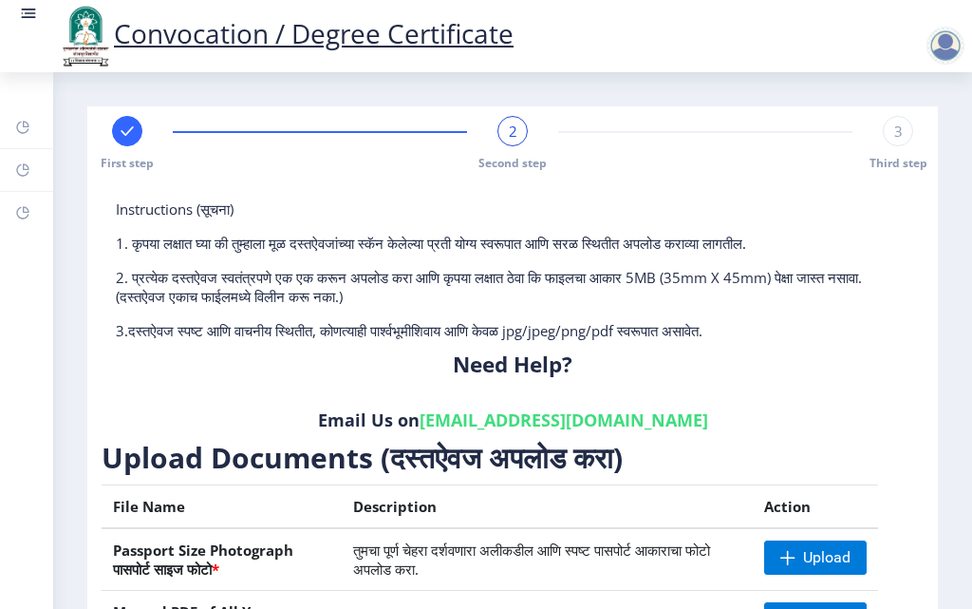
click at [895, 134] on span "3" at bounding box center [899, 131] width 9 height 19
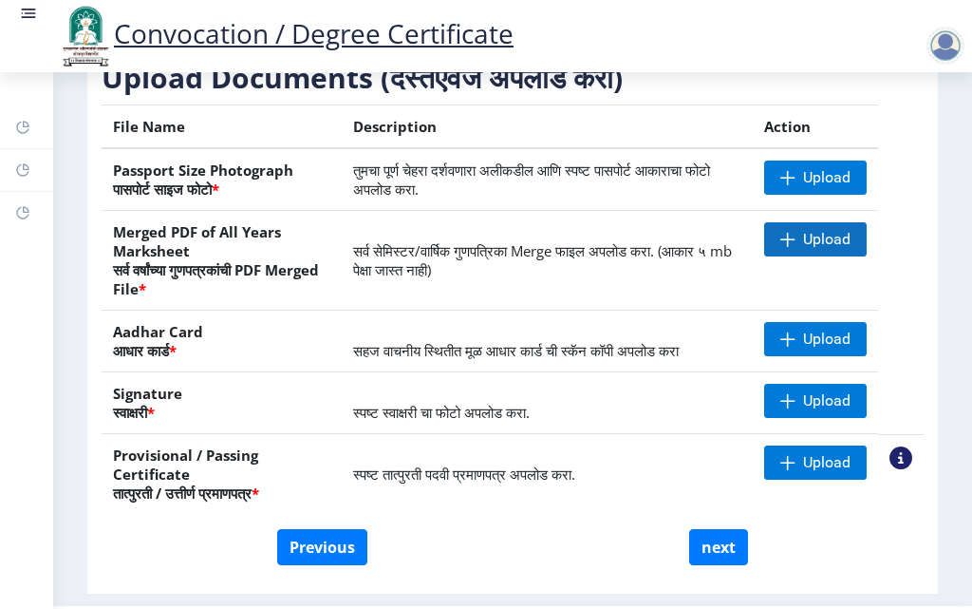
scroll to position [434, 0]
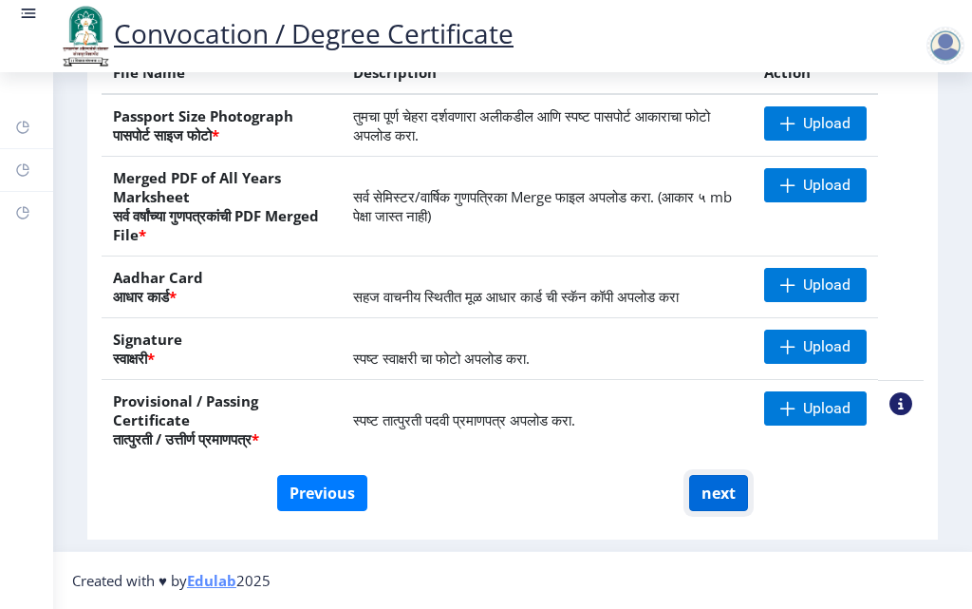
click at [704, 492] on button "next" at bounding box center [718, 493] width 59 height 36
select select
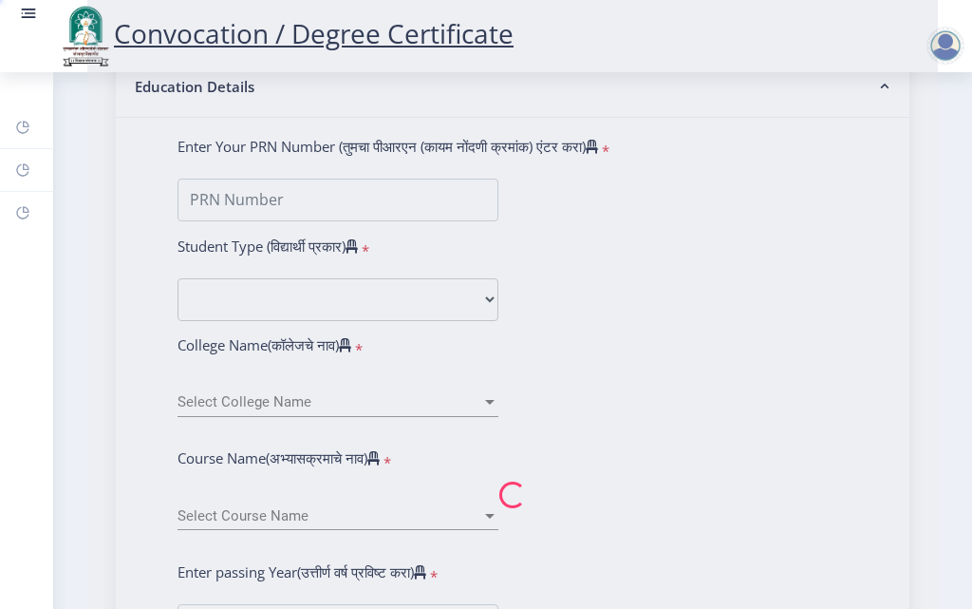
scroll to position [0, 0]
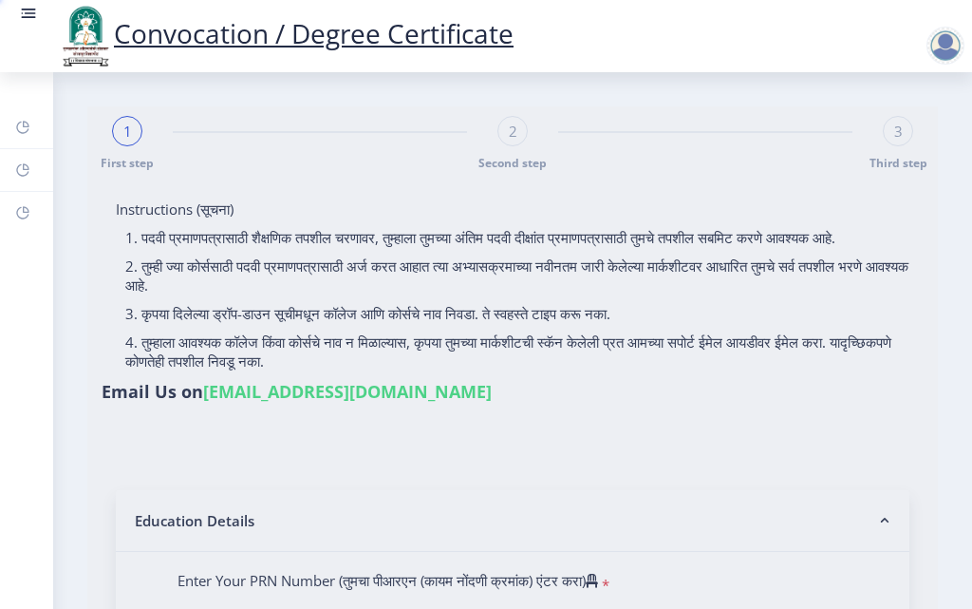
type input "DADASO KERAPPA SOPNAR"
type input "RUKMINI"
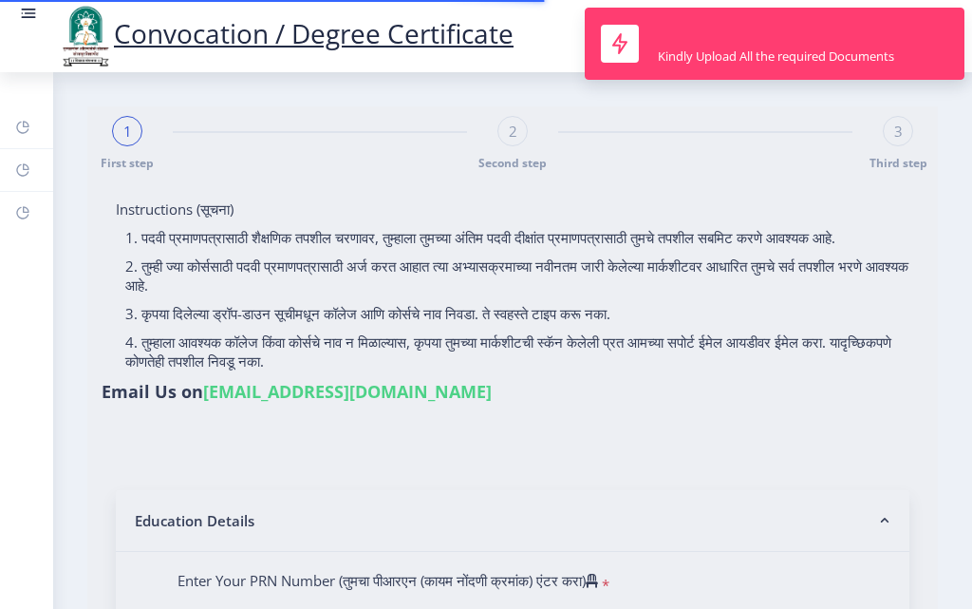
type input "2011032500178241"
select select "Regular"
select select "2014"
select select "May"
select select "Grade B"
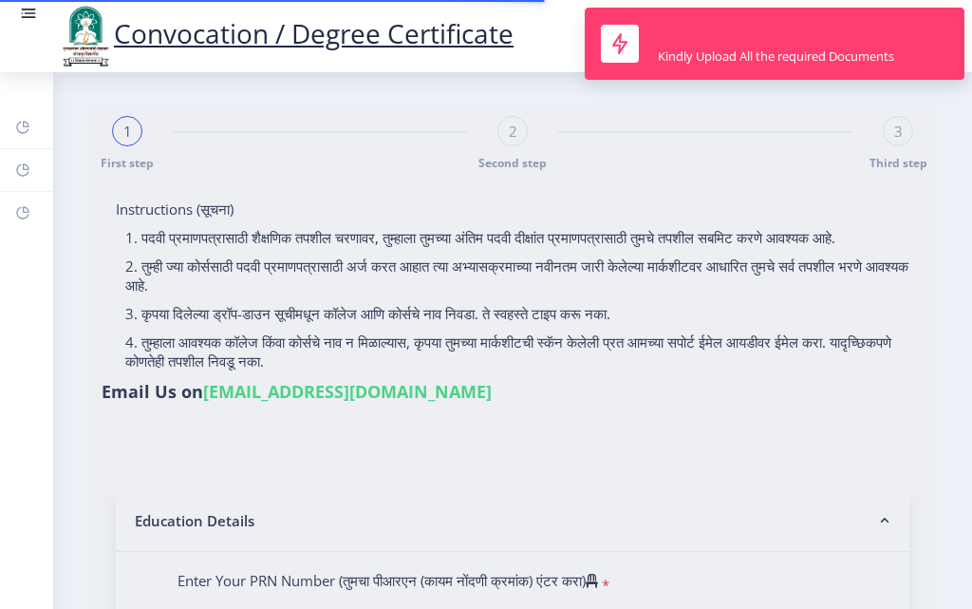
type input "108138"
select select "Mathematics"
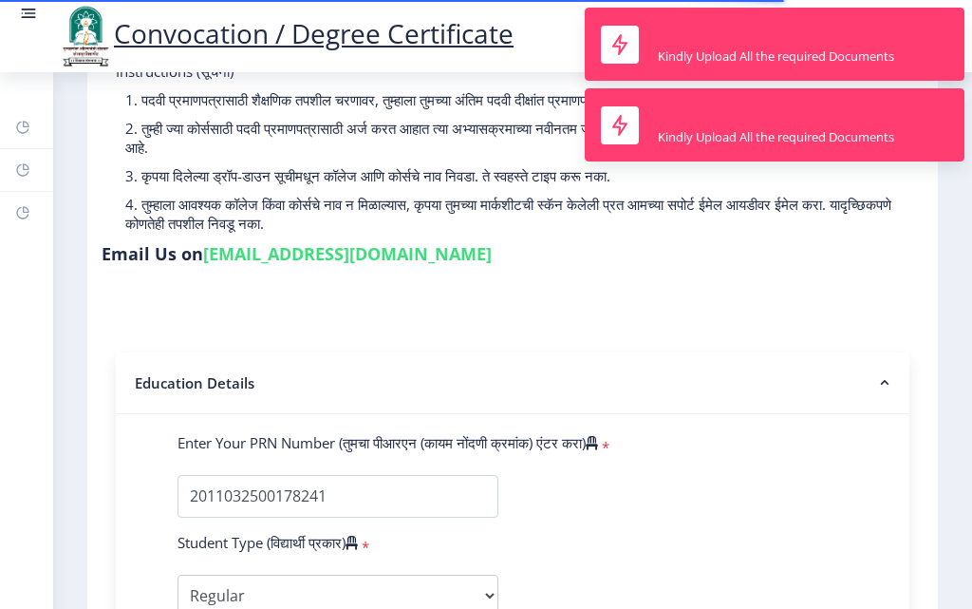
scroll to position [190, 0]
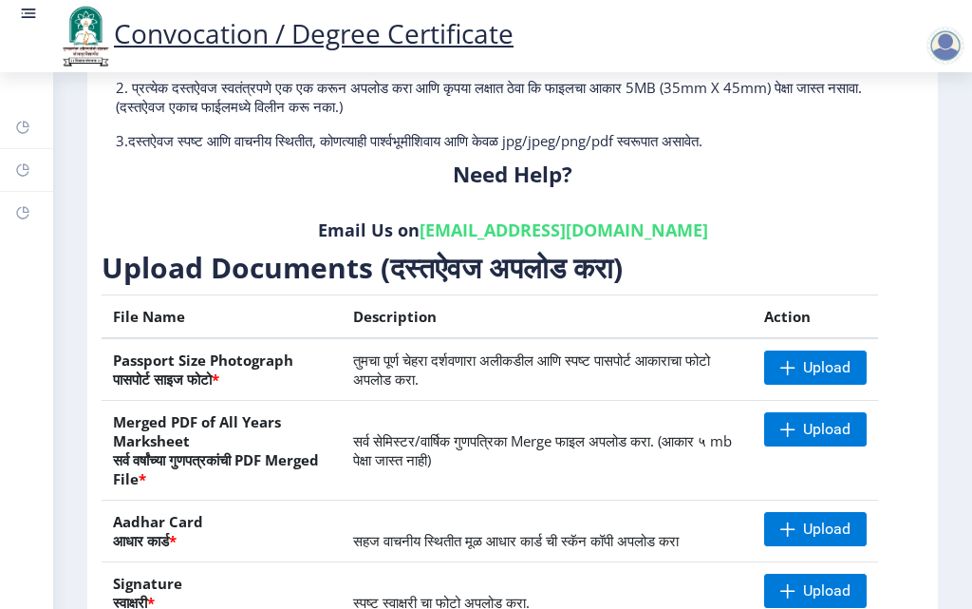
click at [819, 230] on h6 "Email Us on [EMAIL_ADDRESS][DOMAIN_NAME]" at bounding box center [513, 229] width 794 height 23
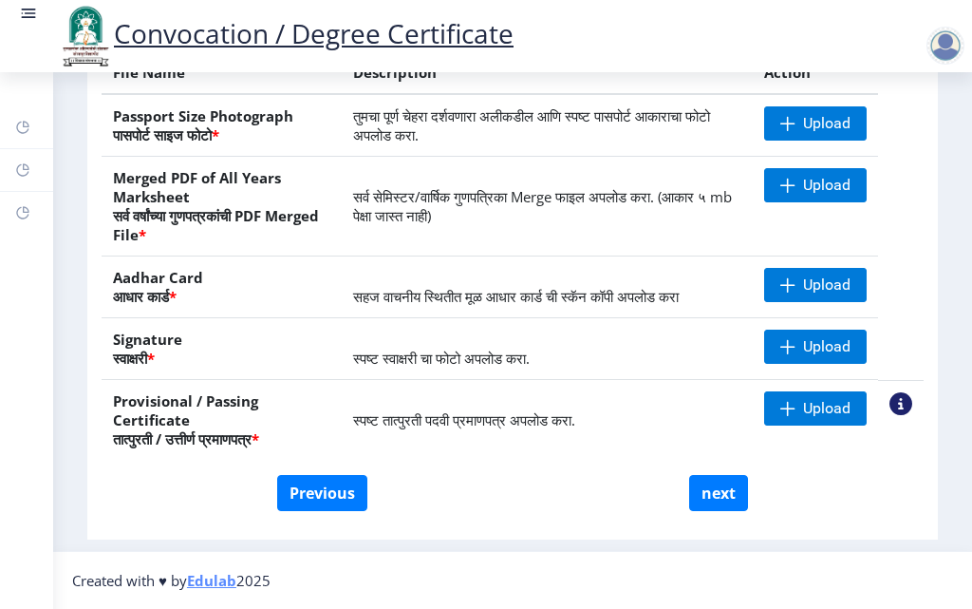
click at [944, 44] on div at bounding box center [946, 46] width 38 height 38
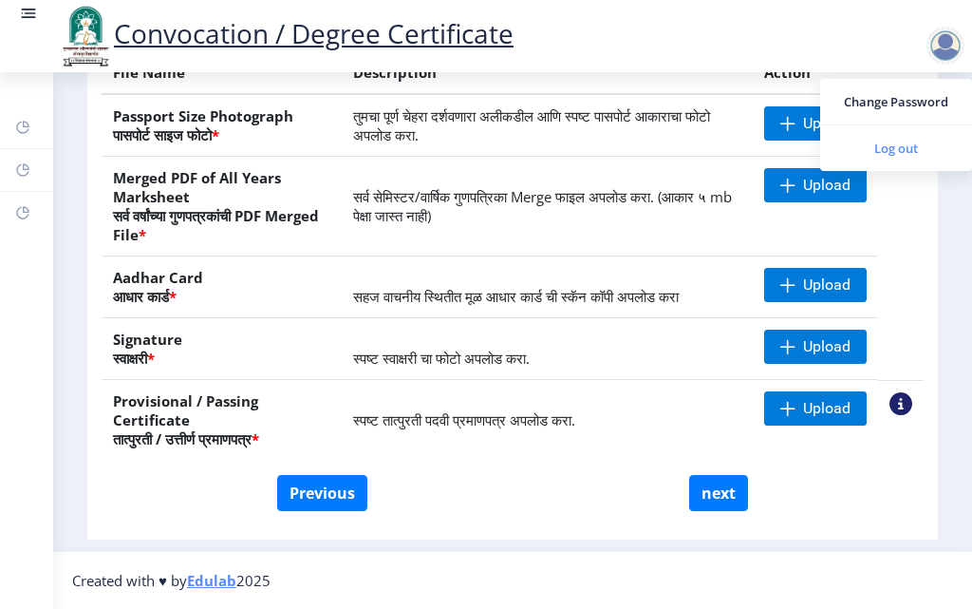
click at [894, 147] on span "Log out" at bounding box center [897, 148] width 122 height 23
